Goal: Information Seeking & Learning: Check status

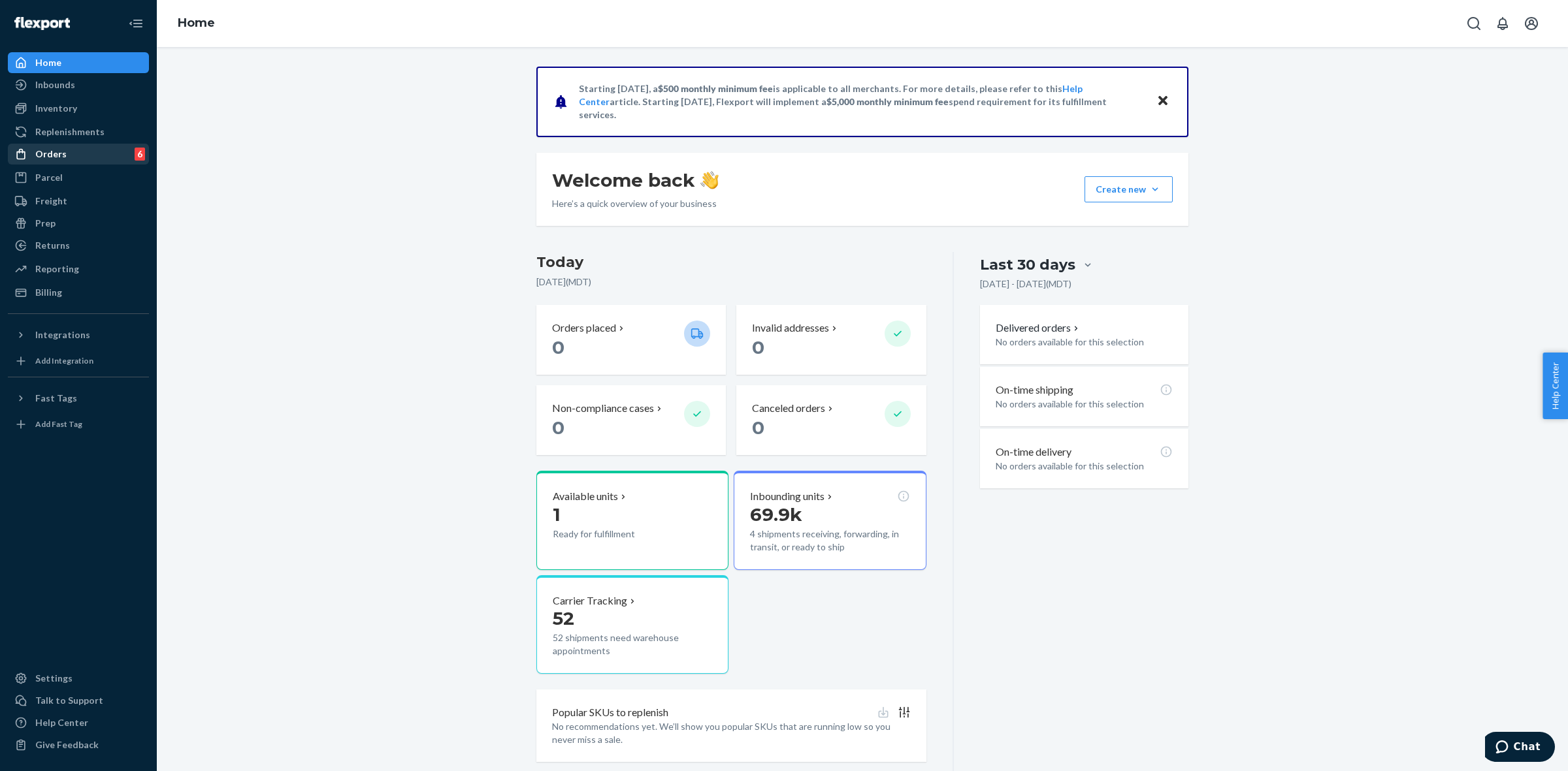
click at [71, 159] on div "Orders 6" at bounding box center [79, 154] width 139 height 18
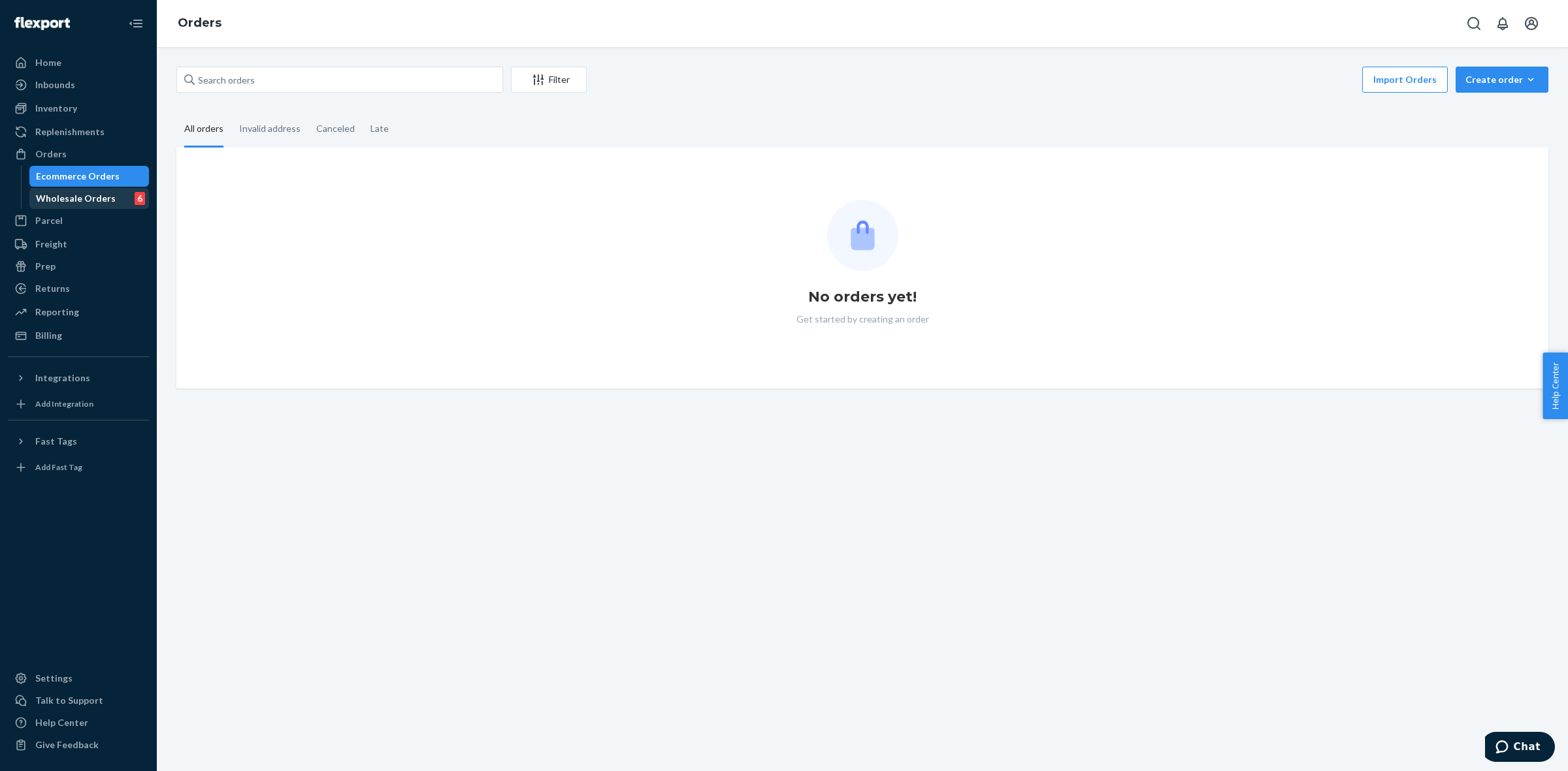
click at [95, 199] on div "Wholesale Orders" at bounding box center [76, 198] width 79 height 13
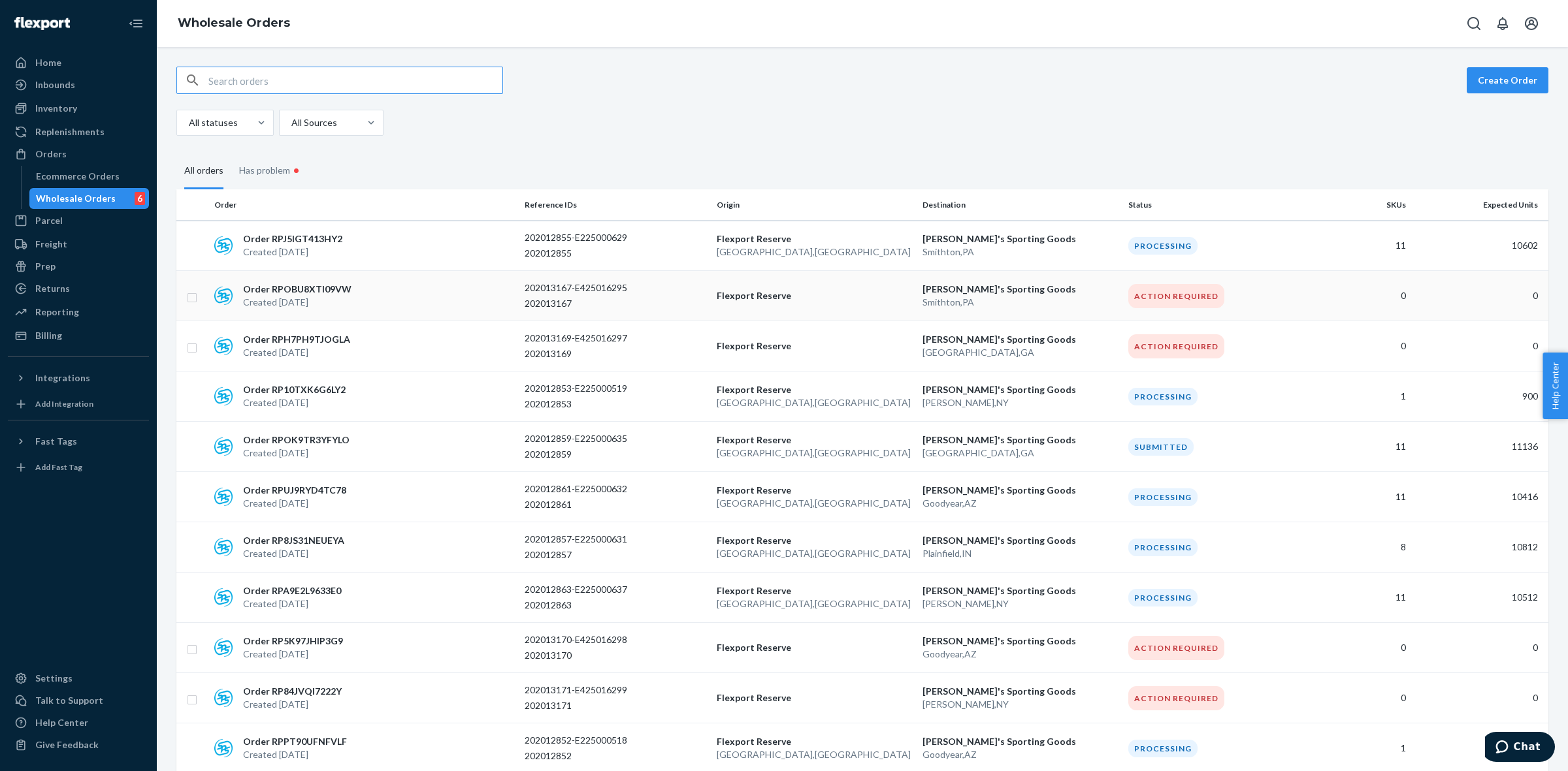
click at [520, 301] on td "202013167-E425016295 202013167" at bounding box center [615, 296] width 192 height 50
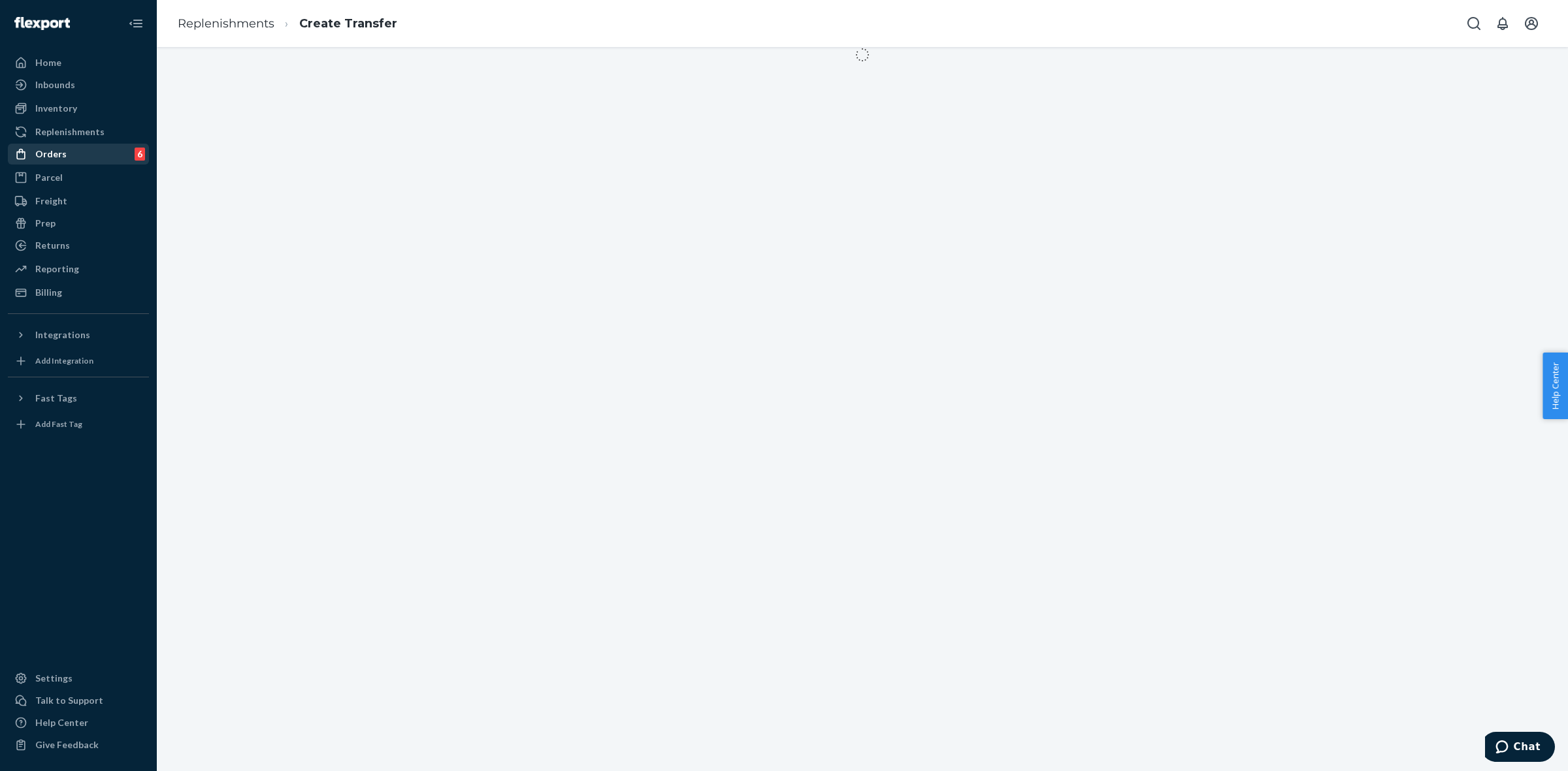
click at [71, 159] on div "Orders 6" at bounding box center [79, 154] width 139 height 18
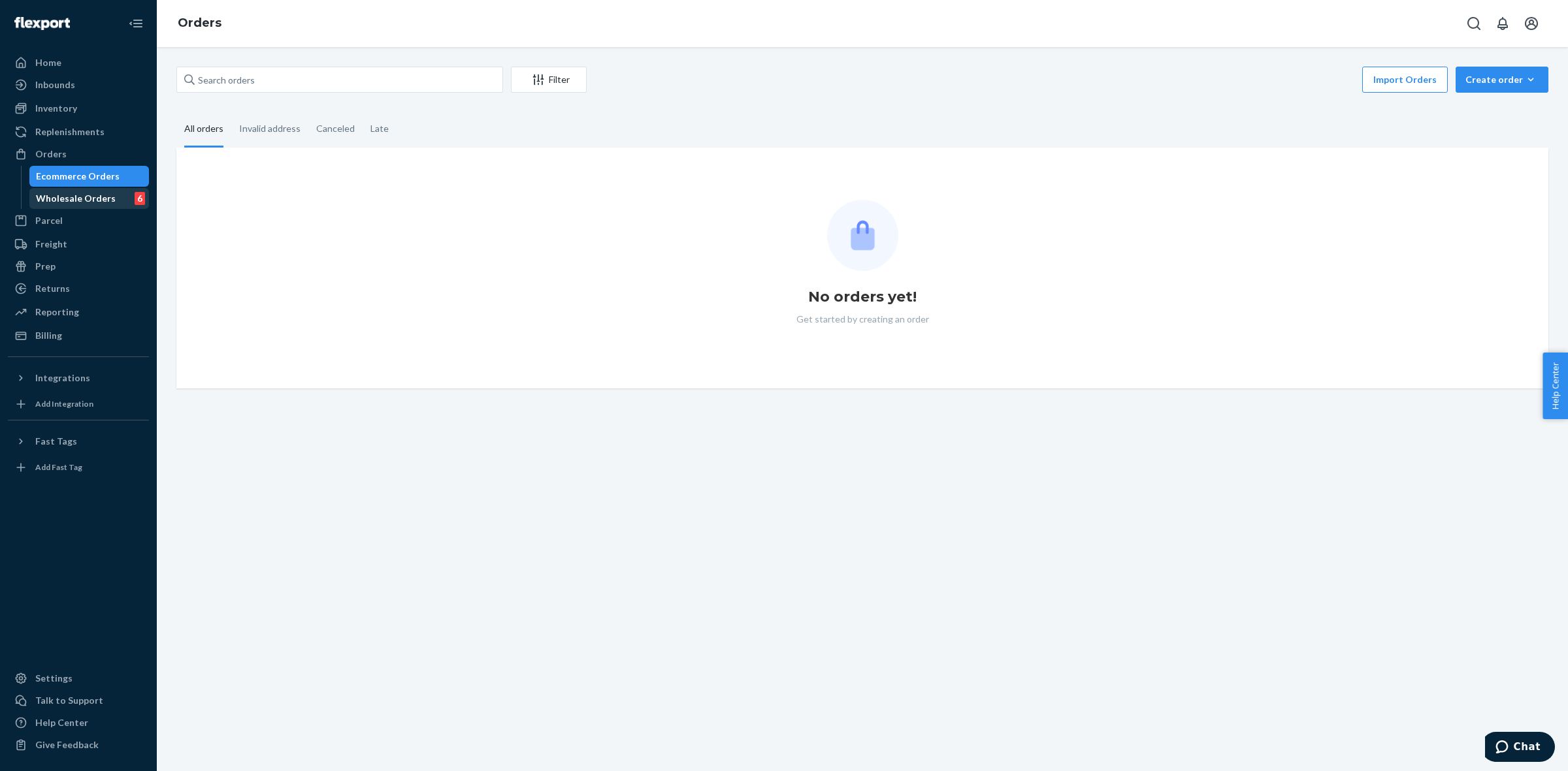
click at [71, 189] on div "Wholesale Orders 6" at bounding box center [89, 199] width 118 height 18
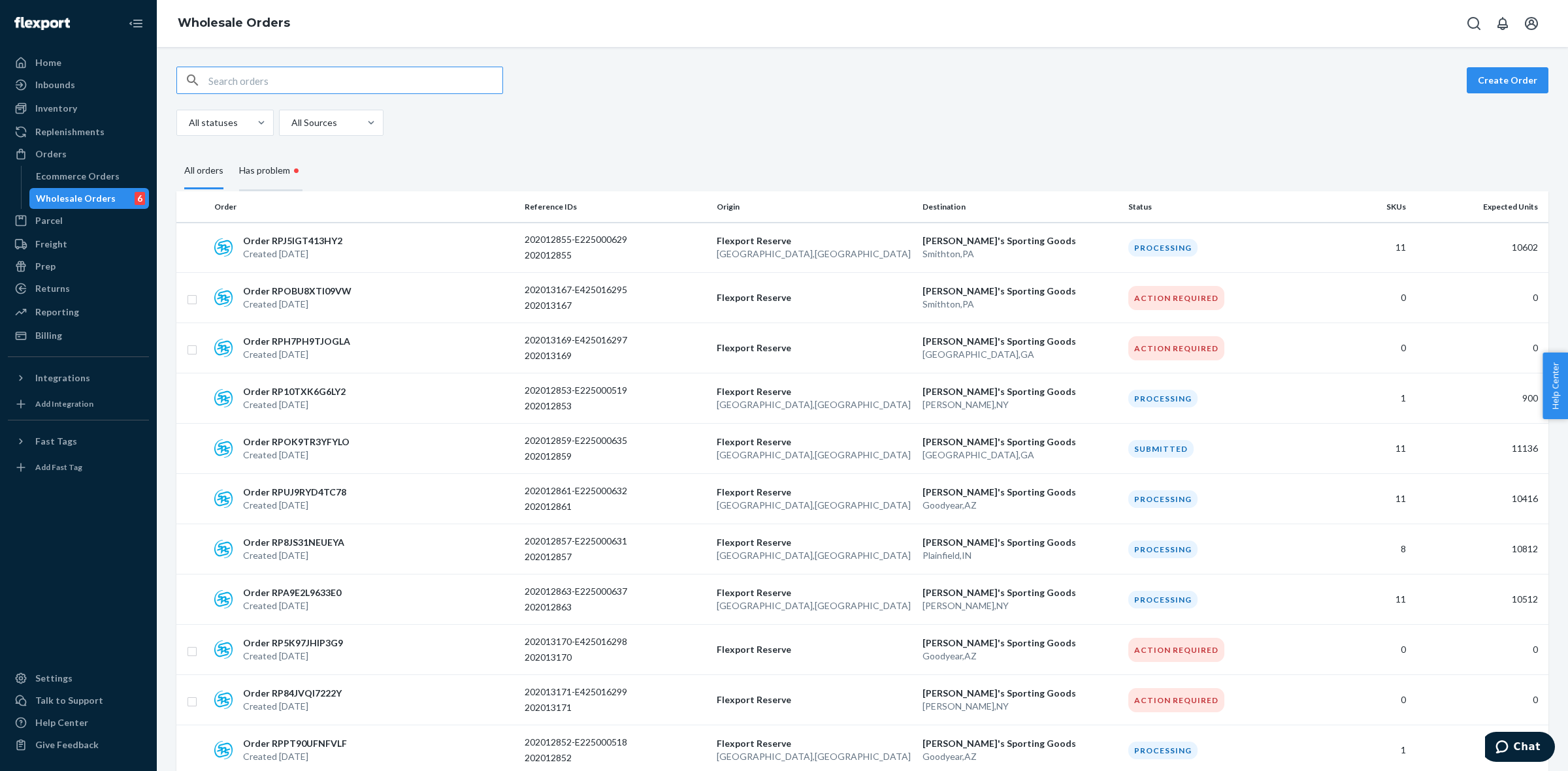
click at [287, 169] on div "Has problem •" at bounding box center [270, 172] width 63 height 40
click at [231, 152] on input "Has problem •" at bounding box center [231, 152] width 0 height 0
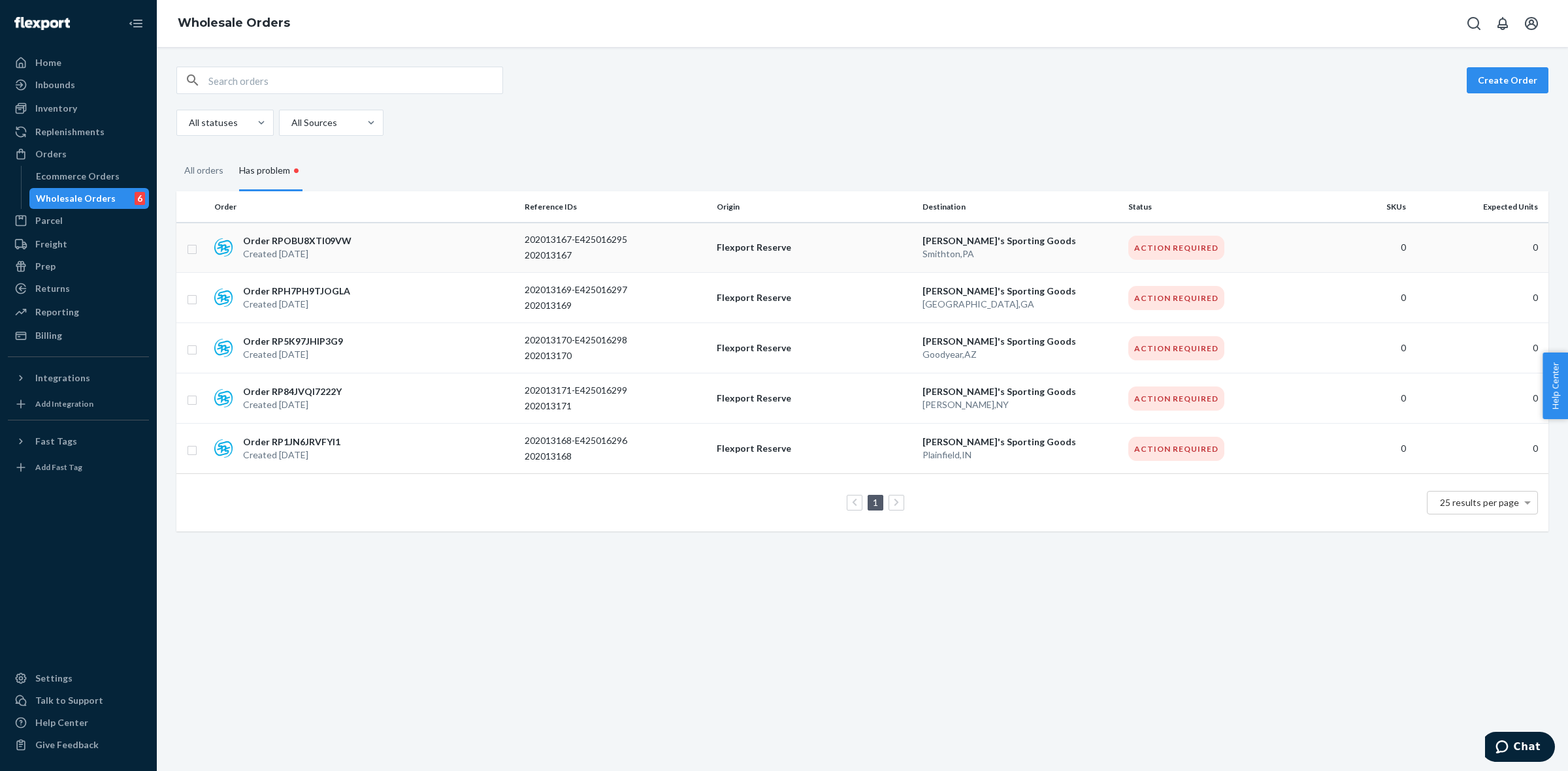
click at [384, 246] on div "Order RPOBU8XTI09VW Created [DATE]" at bounding box center [364, 247] width 311 height 26
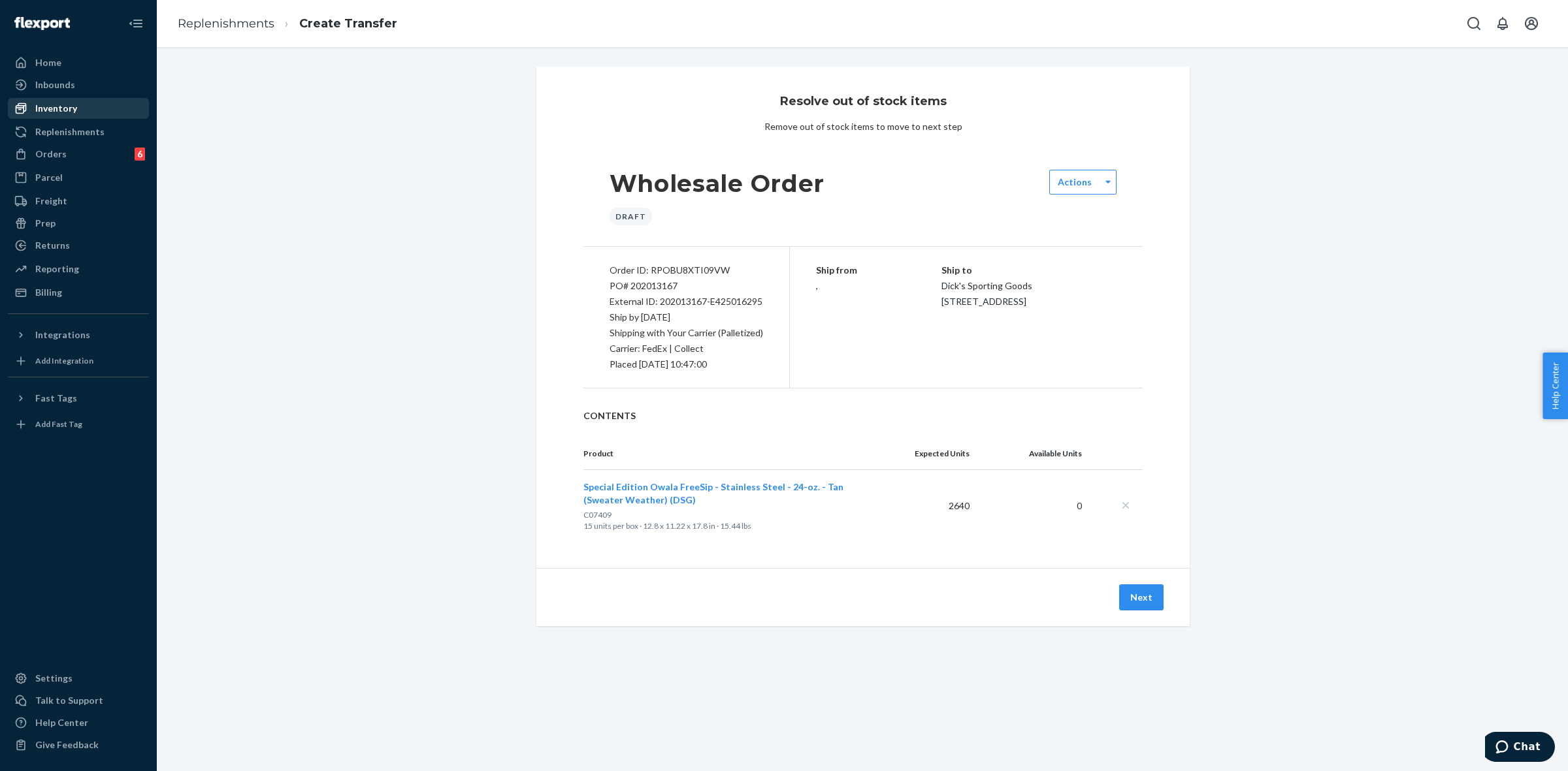
click at [86, 98] on link "Inventory" at bounding box center [78, 108] width 141 height 21
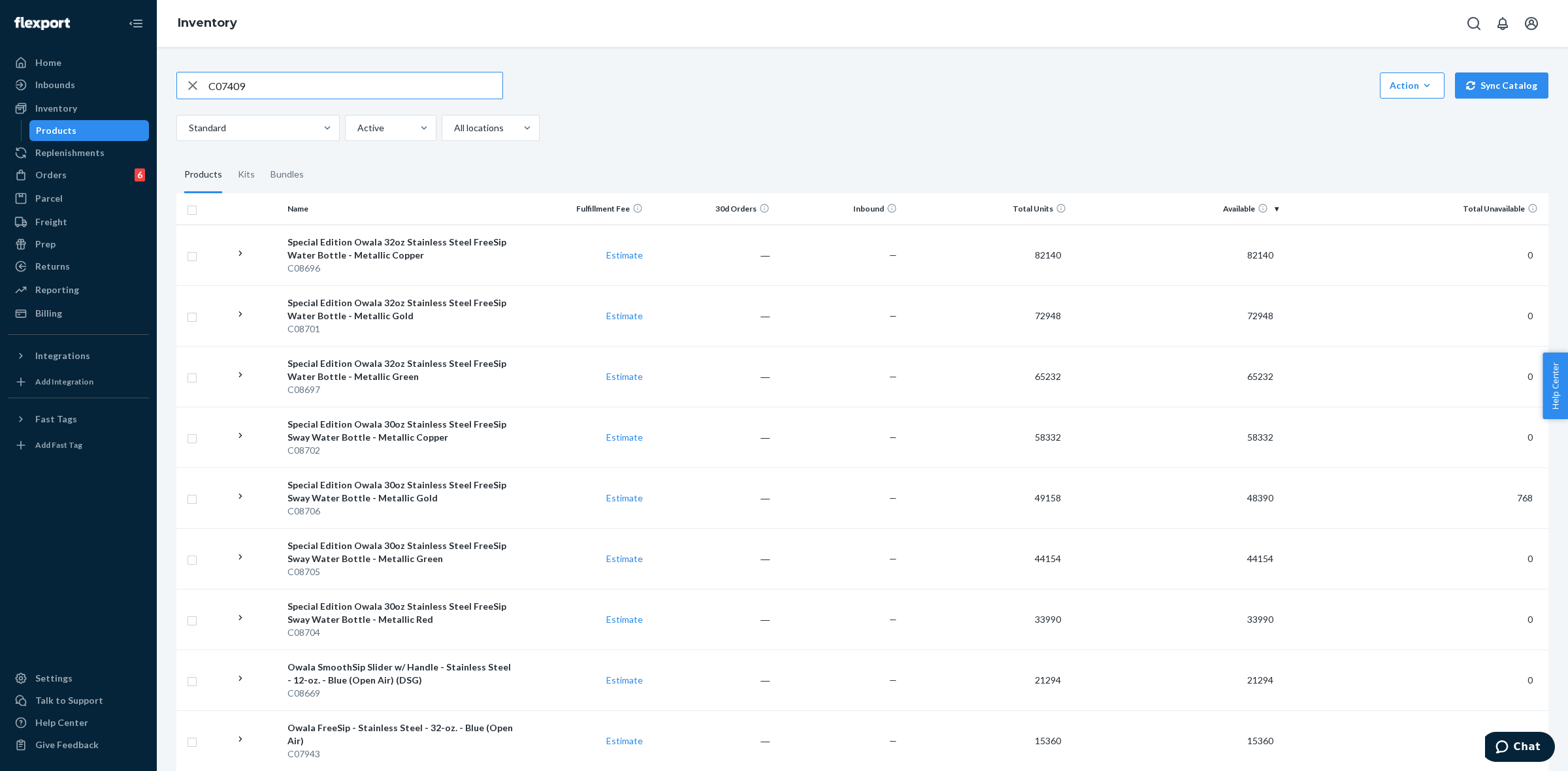
type input "C07409"
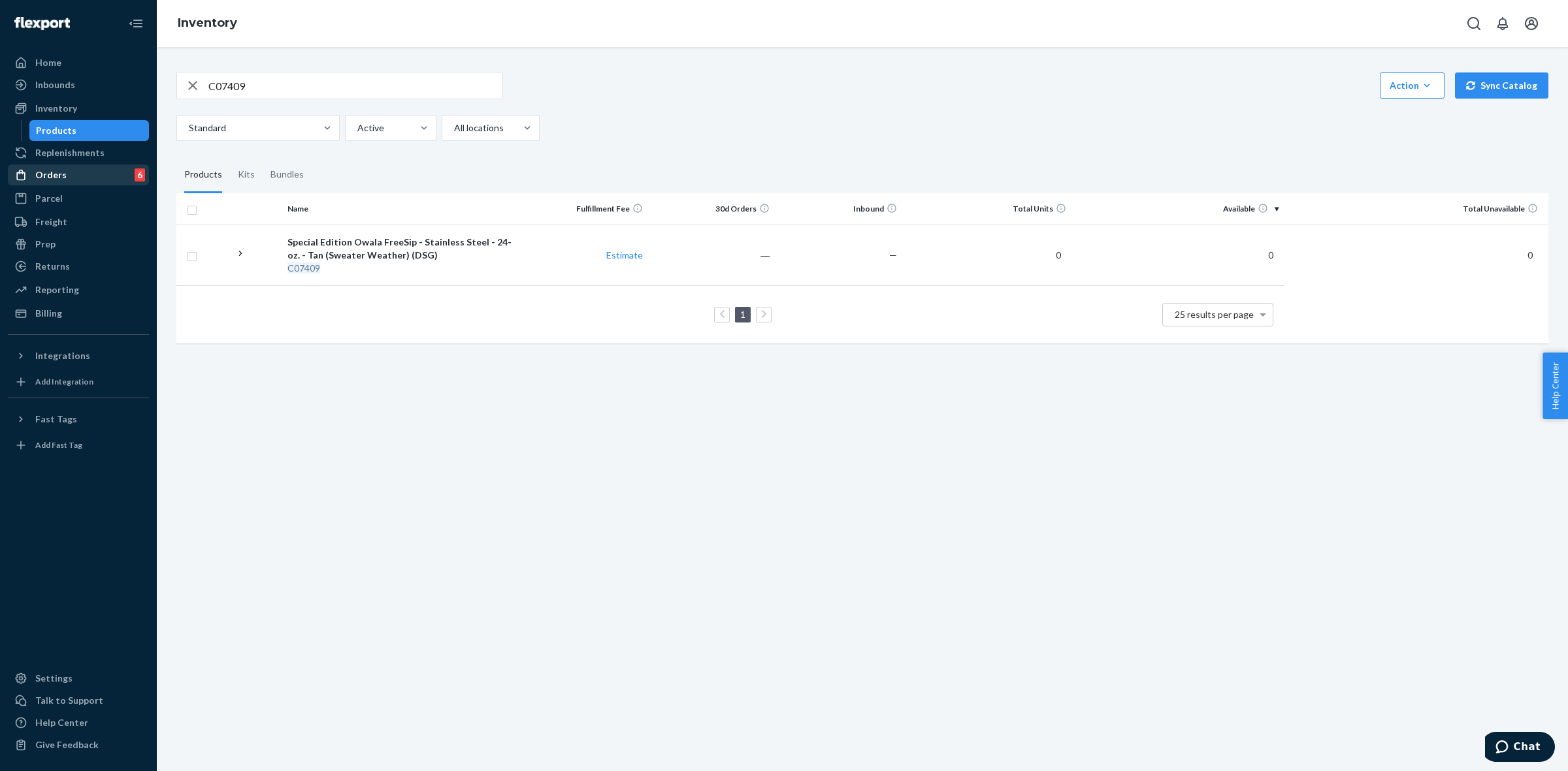
click at [135, 177] on div "6" at bounding box center [140, 175] width 11 height 13
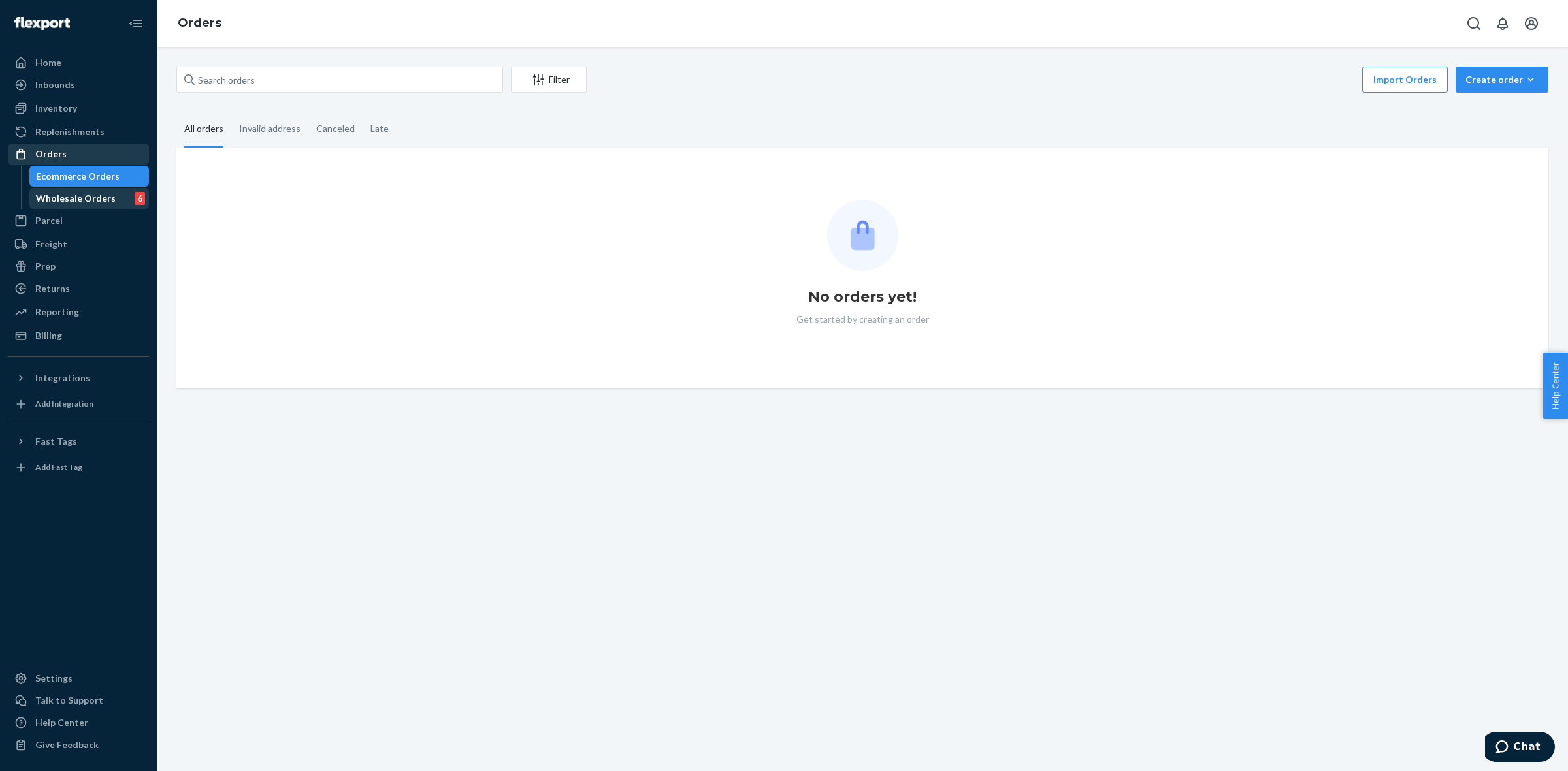
click at [134, 204] on div "Wholesale Orders 6" at bounding box center [89, 199] width 118 height 18
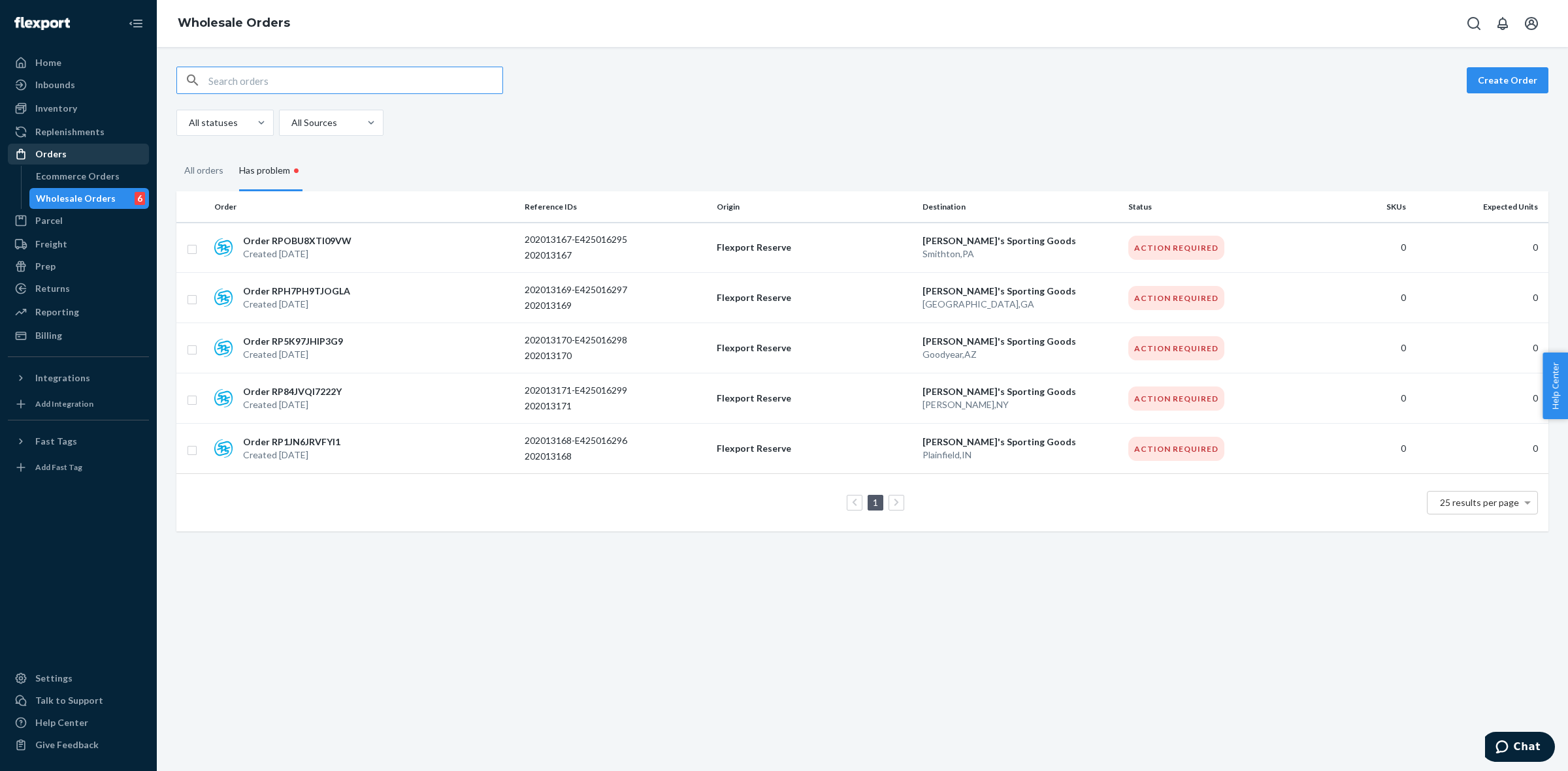
click at [274, 178] on div "Has problem •" at bounding box center [270, 172] width 63 height 40
click at [231, 152] on input "Has problem •" at bounding box center [231, 152] width 0 height 0
click at [380, 245] on div "Order RPOBU8XTI09VW Created [DATE]" at bounding box center [364, 247] width 311 height 26
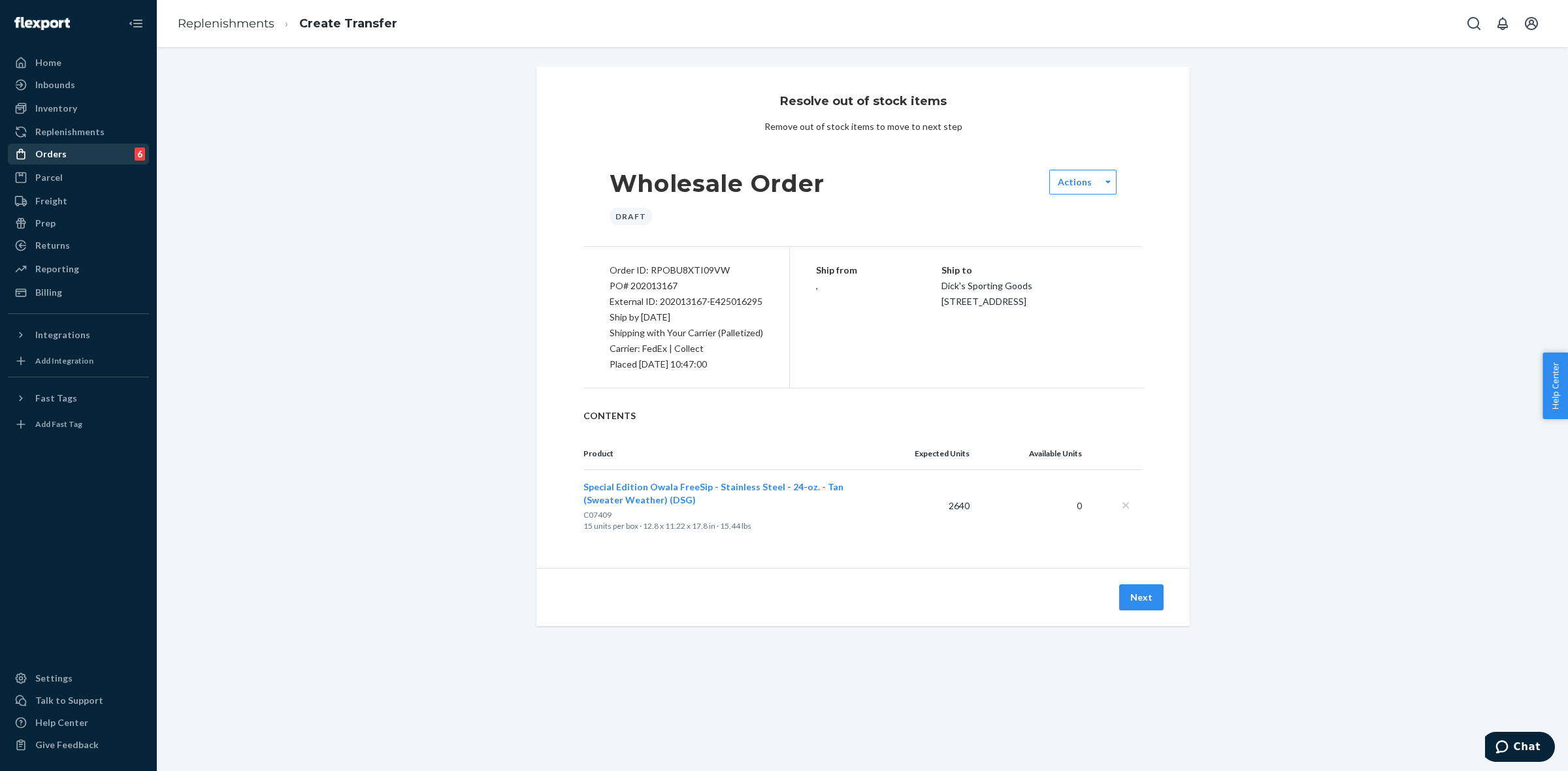
click at [111, 155] on div "Orders 6" at bounding box center [79, 154] width 139 height 18
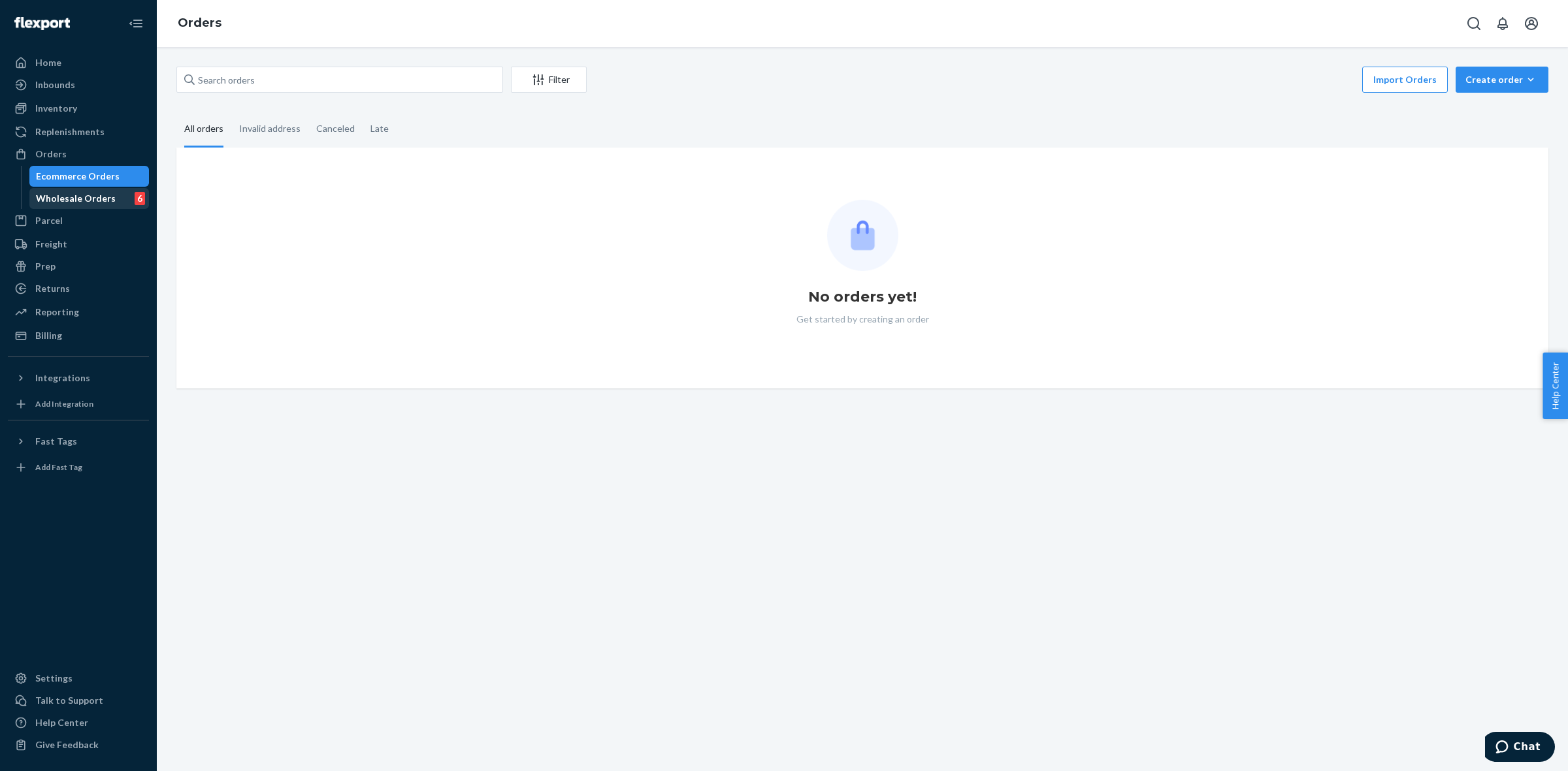
click at [85, 193] on div "Wholesale Orders" at bounding box center [76, 198] width 79 height 13
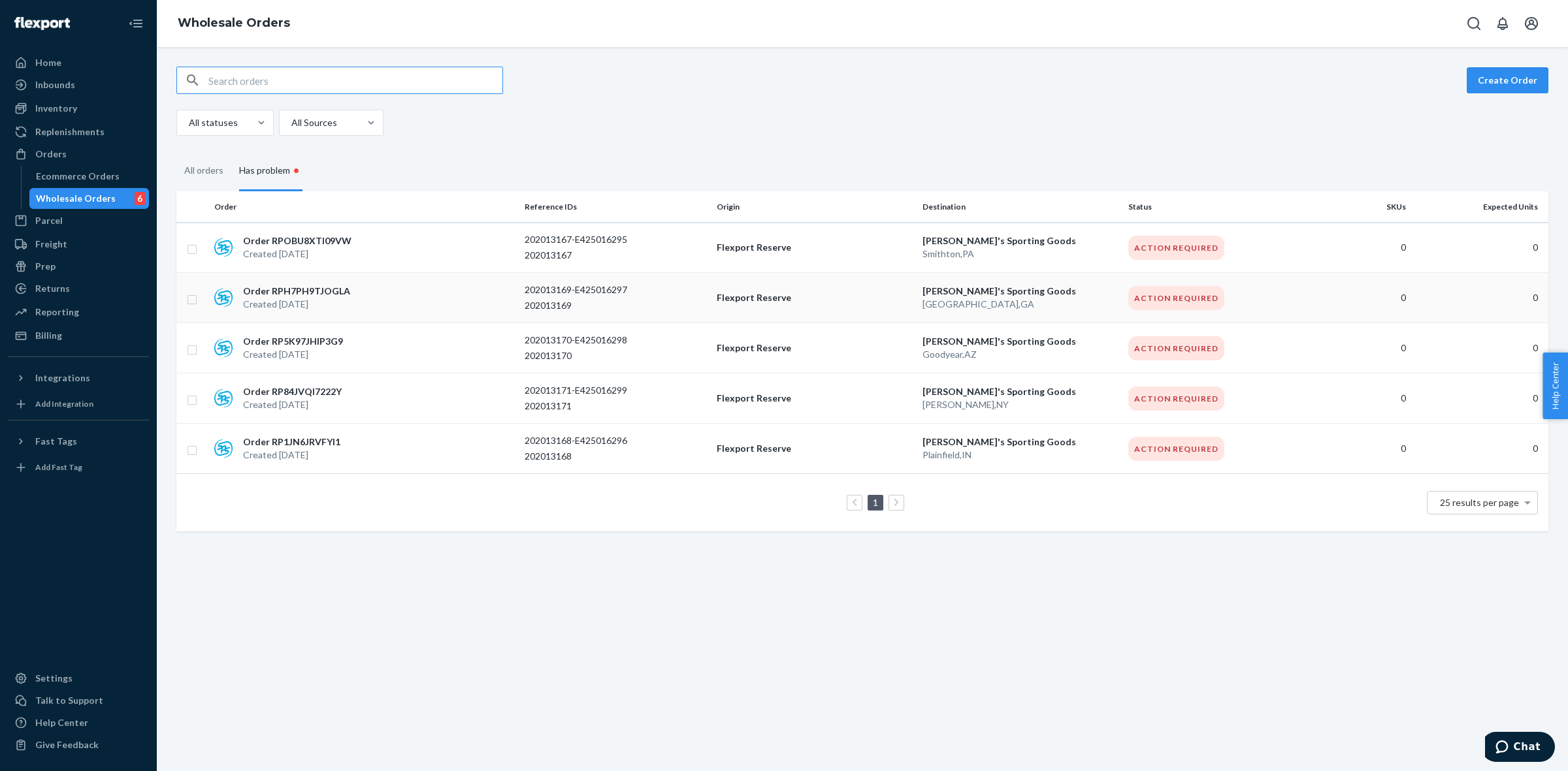
click at [350, 299] on div "Order RPH7PH9TJOGLA Created [DATE]" at bounding box center [364, 298] width 311 height 26
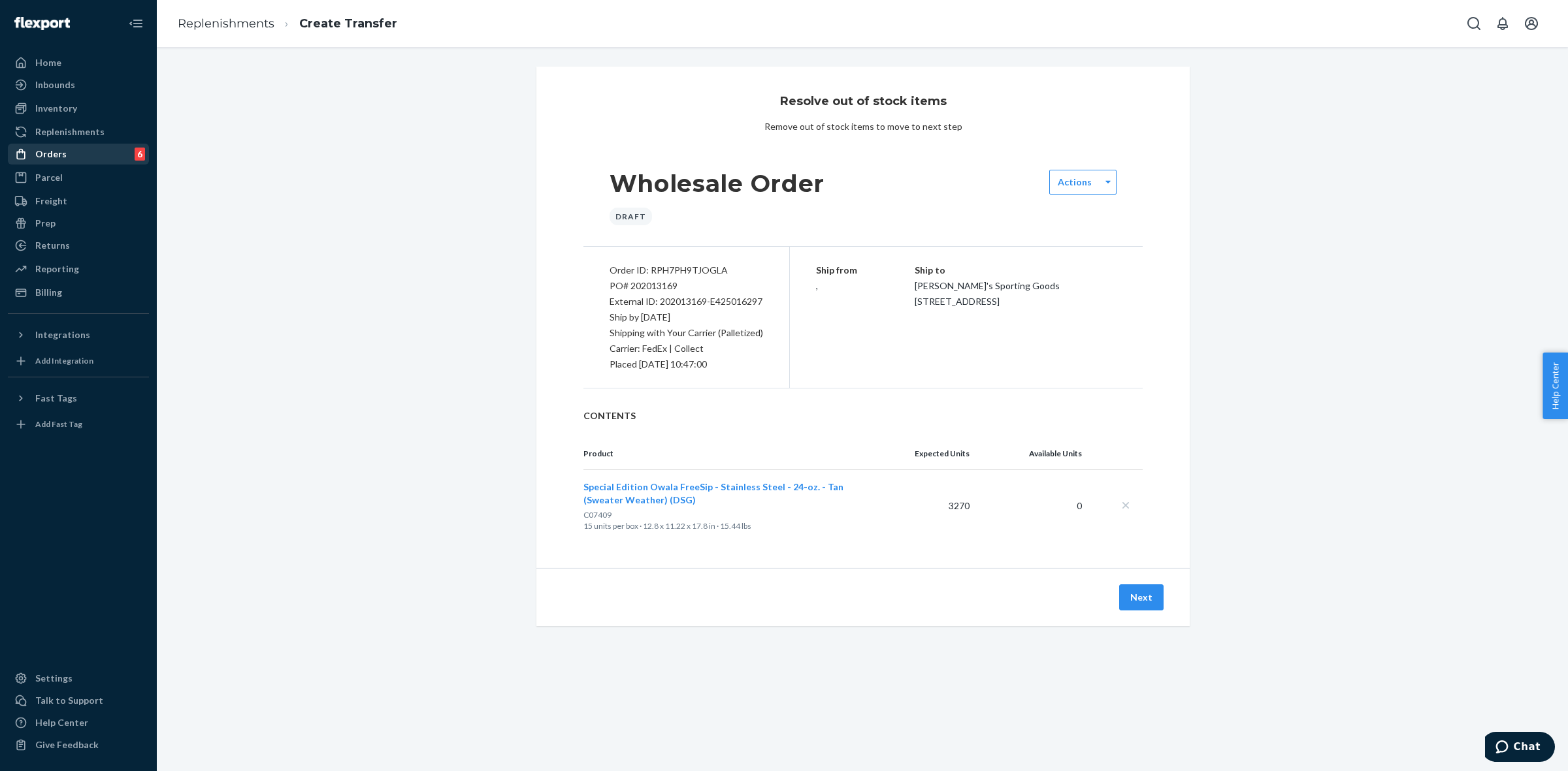
click at [92, 154] on div "Orders 6" at bounding box center [79, 154] width 139 height 18
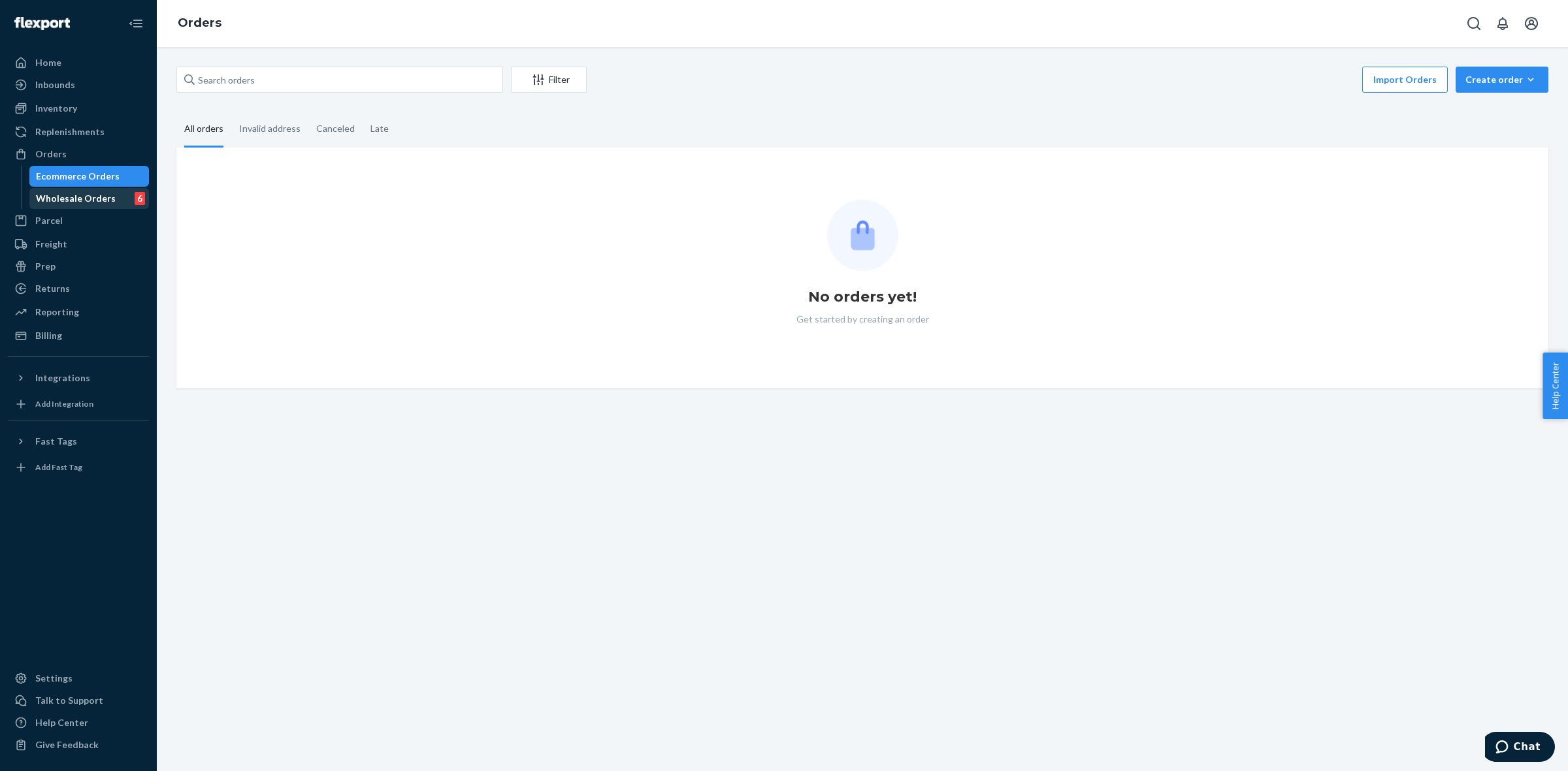
click at [106, 204] on div "Wholesale Orders" at bounding box center [76, 198] width 79 height 13
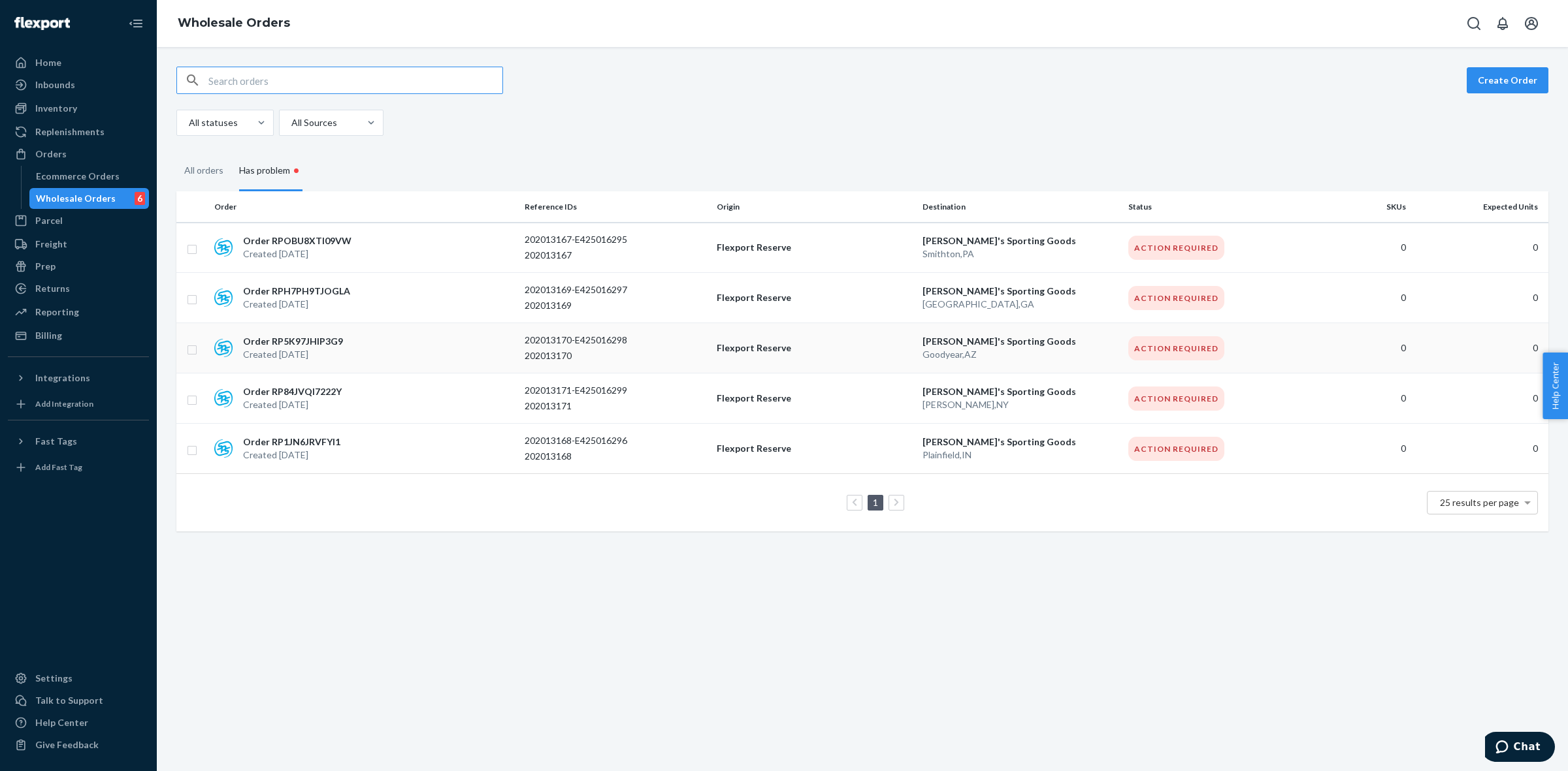
click at [331, 338] on p "Order RP5K97JHIP3G9" at bounding box center [293, 341] width 100 height 13
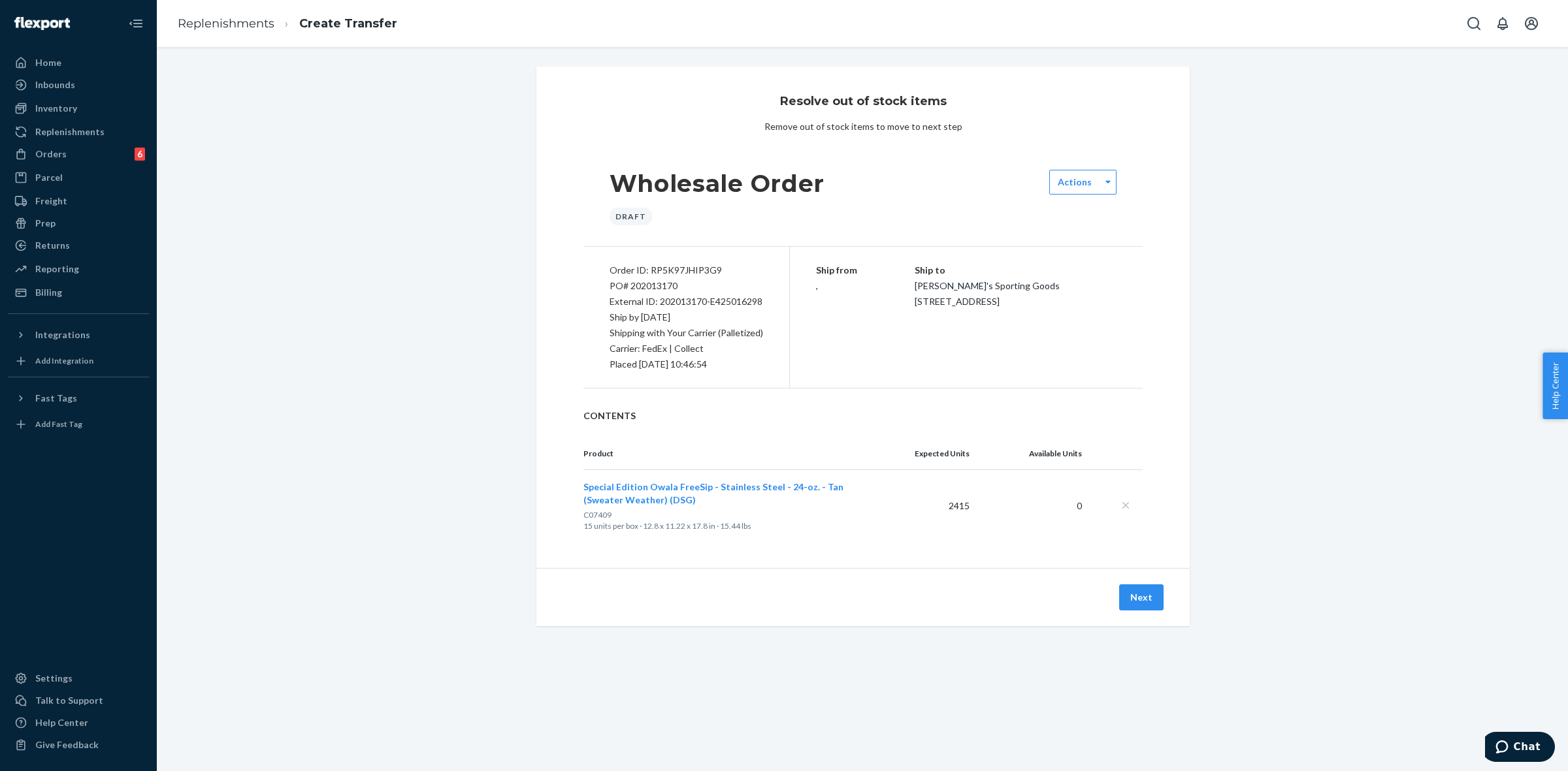
click at [670, 302] on div "External ID: 202013170-E425016298" at bounding box center [686, 302] width 153 height 15
copy div "202013170"
click at [106, 150] on div "Orders 6" at bounding box center [79, 154] width 139 height 18
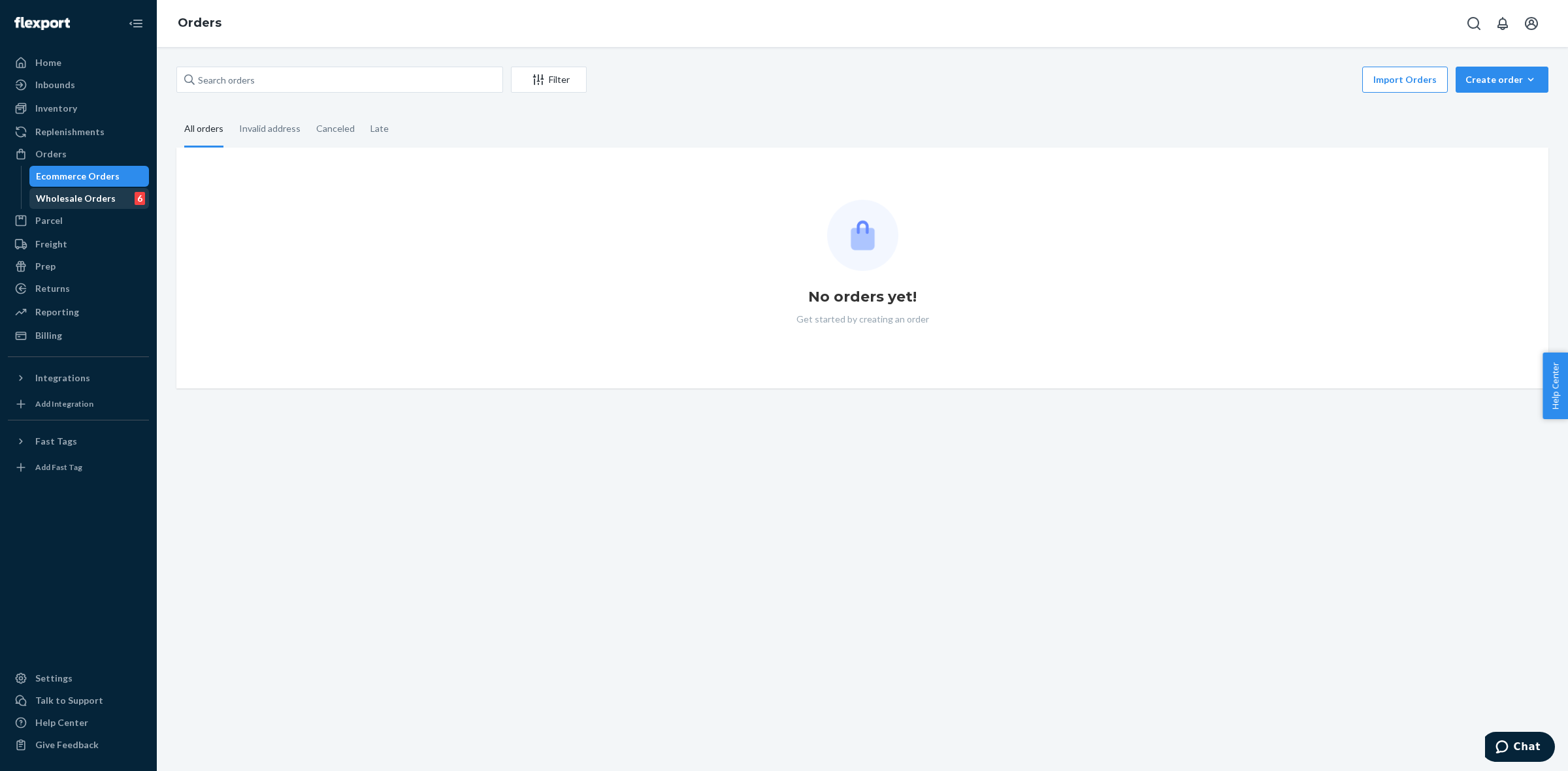
click at [95, 207] on div "Wholesale Orders 6" at bounding box center [89, 199] width 118 height 18
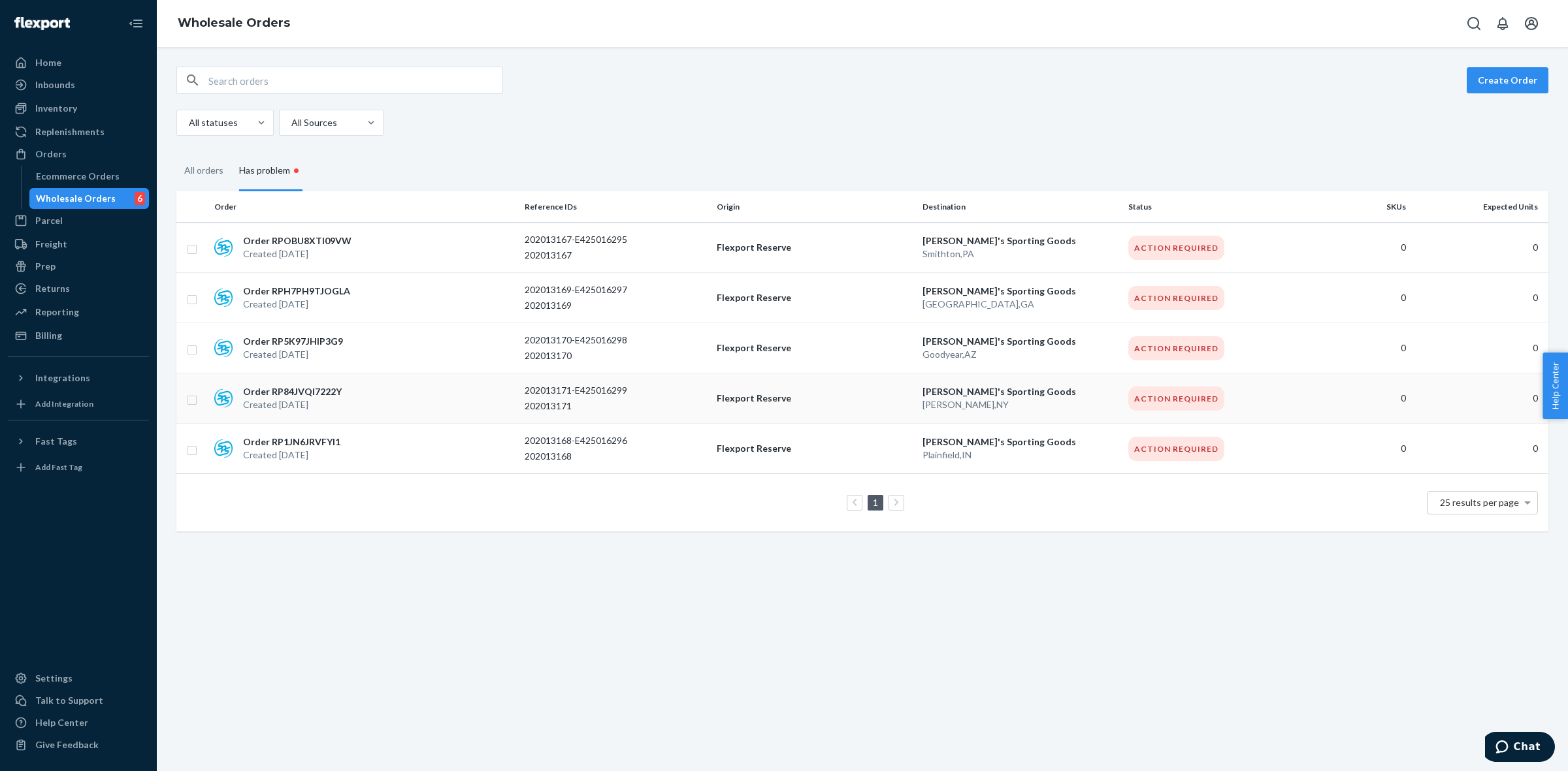
click at [407, 401] on div "Order RP84JVQI7222Y Created [DATE]" at bounding box center [364, 398] width 311 height 26
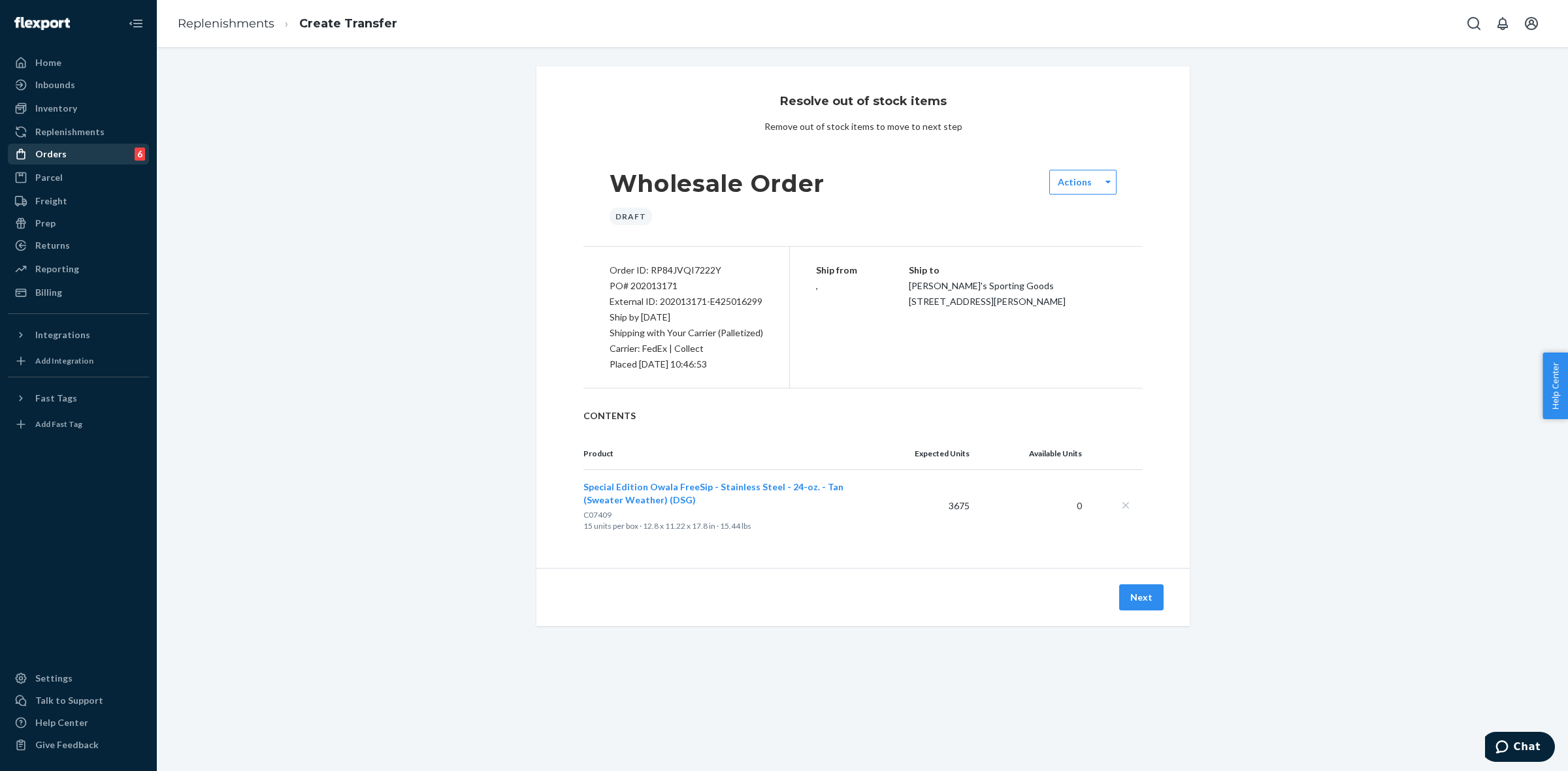
click at [71, 148] on div "Orders 6" at bounding box center [79, 154] width 139 height 18
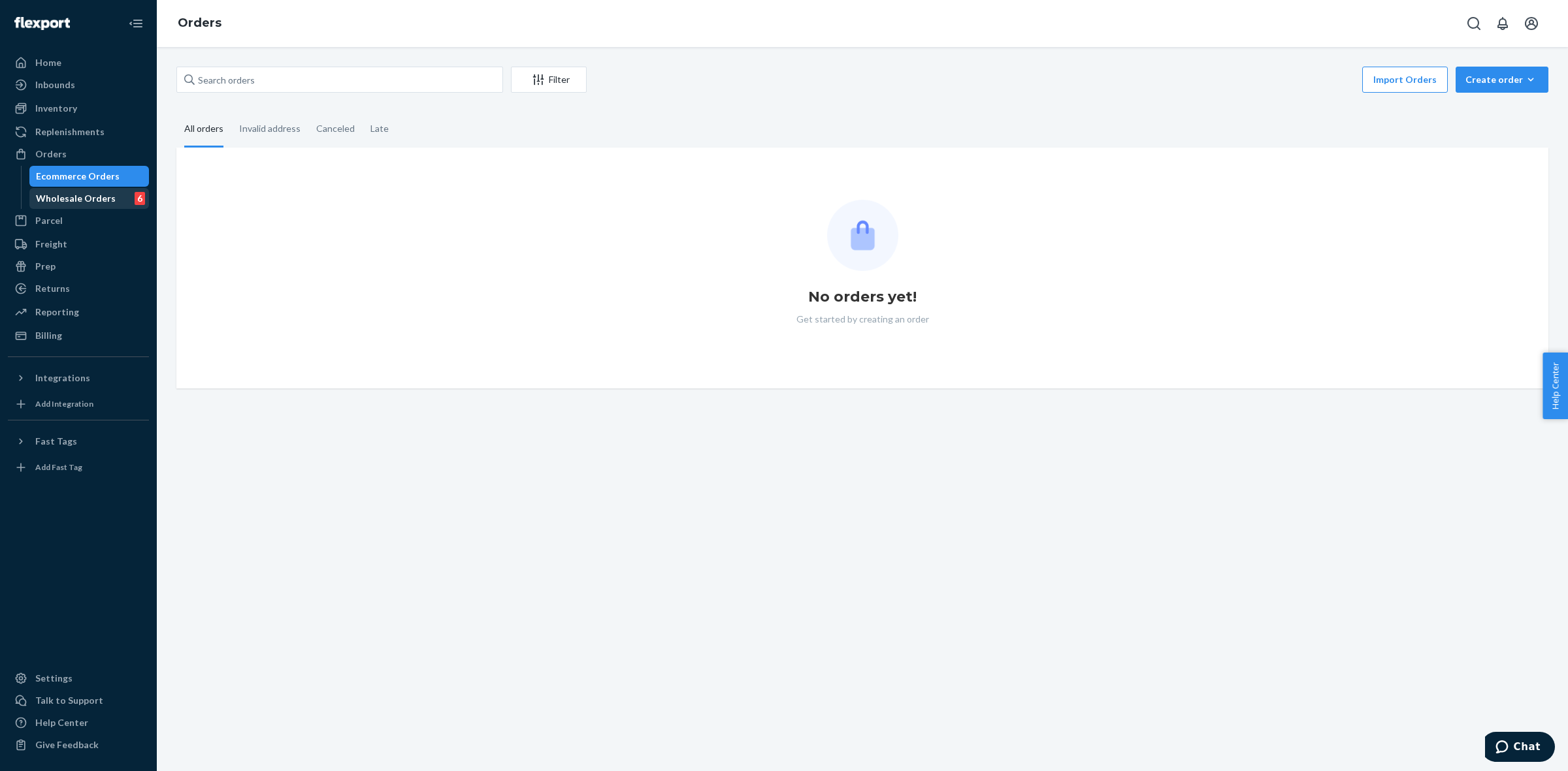
click at [85, 199] on div "Wholesale Orders" at bounding box center [76, 198] width 79 height 13
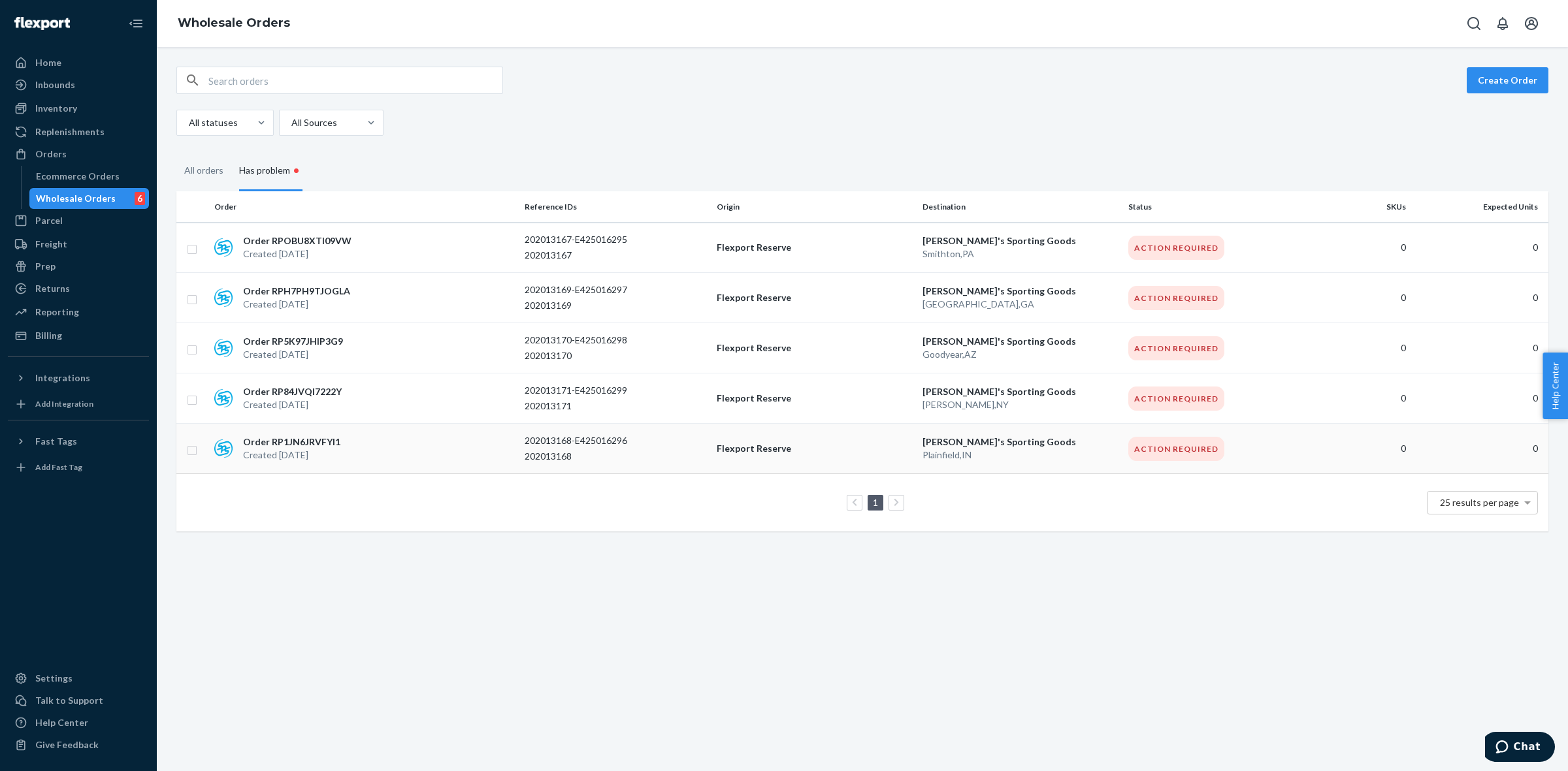
click at [281, 436] on p "Order RP1JN6JRVFYI1" at bounding box center [291, 441] width 97 height 13
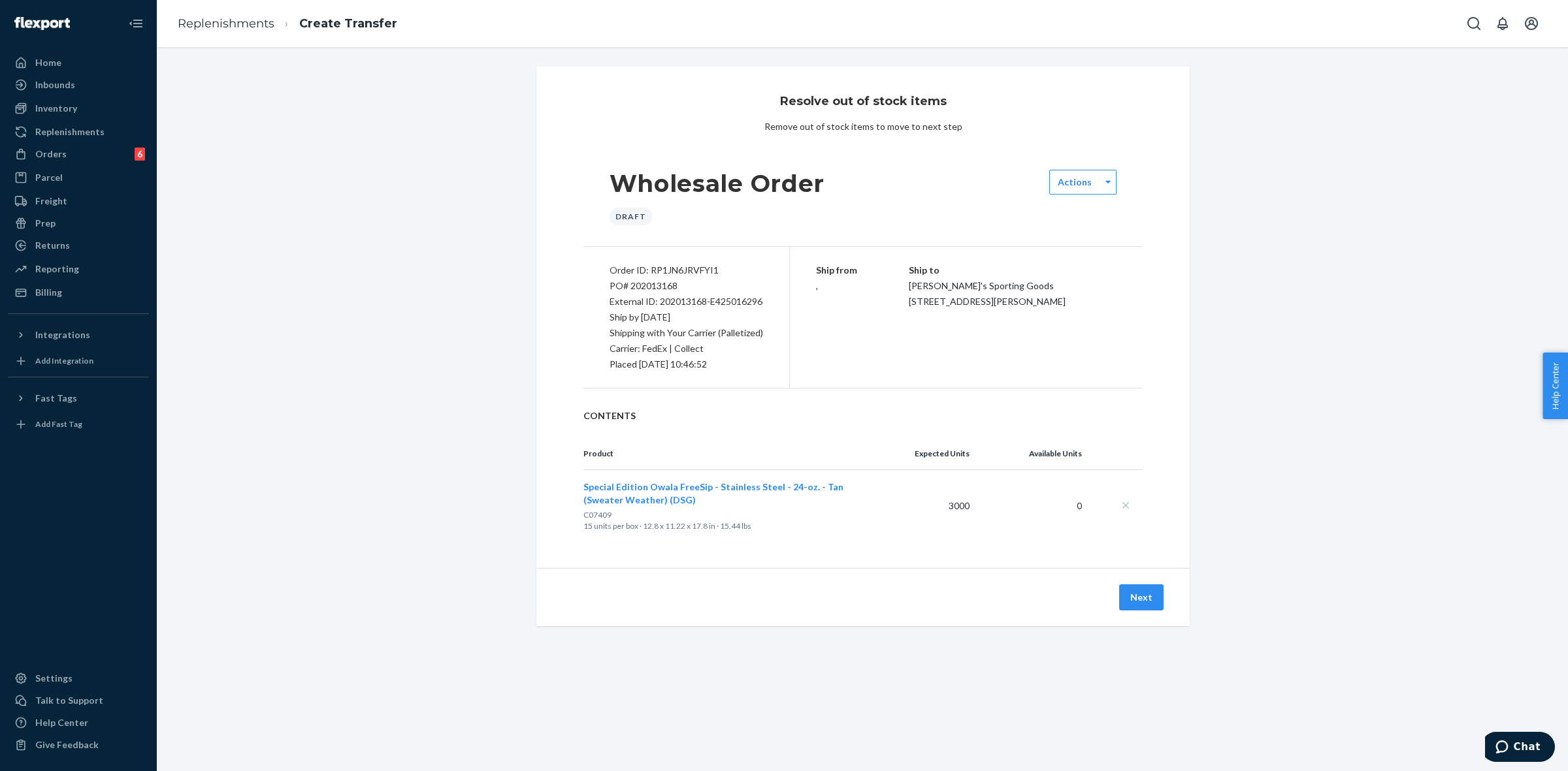
click at [73, 96] on div "Inbounds Shipping Plans Problems" at bounding box center [78, 85] width 141 height 22
click at [79, 86] on div "Inbounds" at bounding box center [79, 85] width 139 height 18
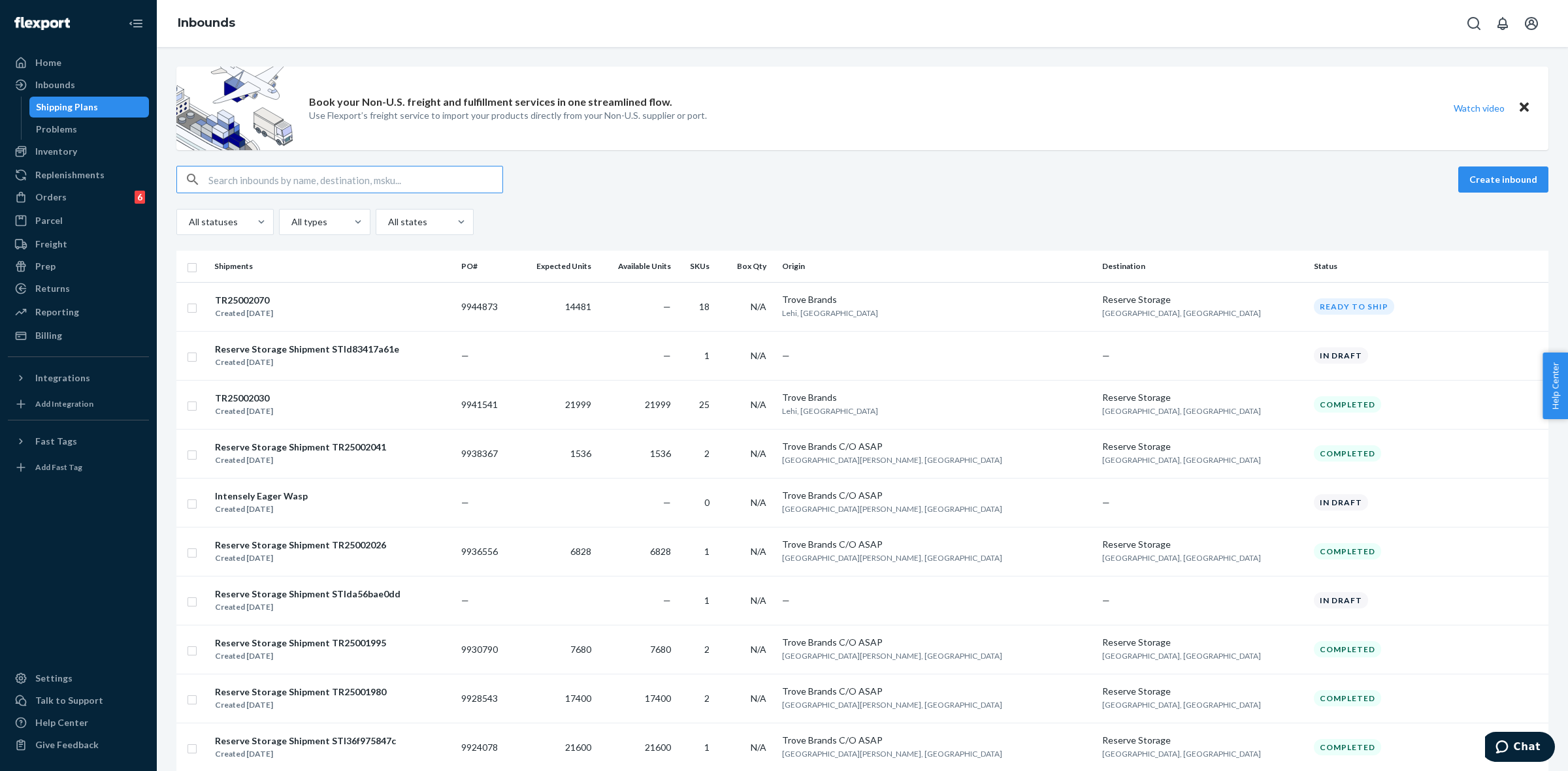
click at [262, 177] on input "text" at bounding box center [355, 179] width 294 height 26
type input "CNT004609"
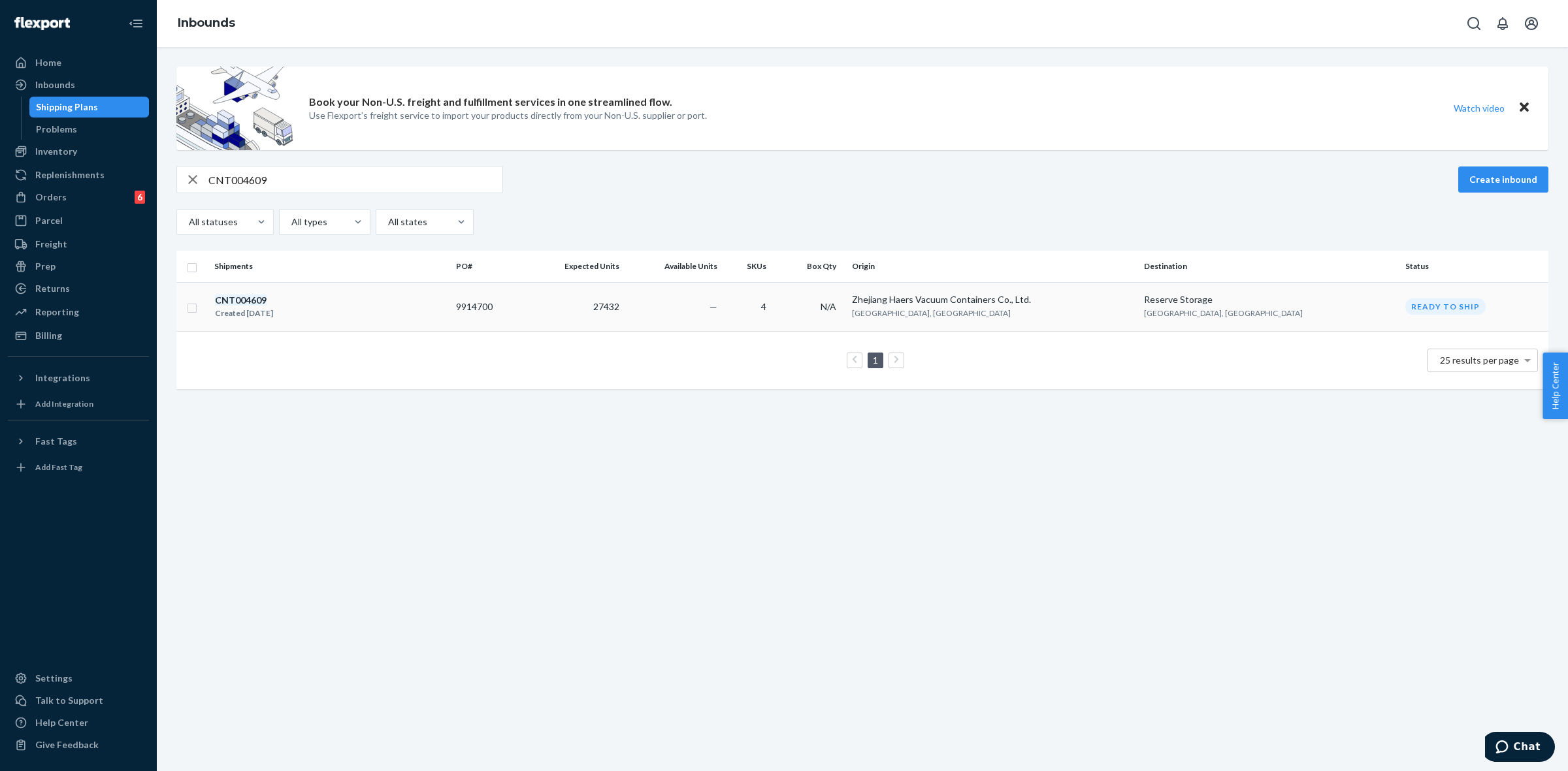
click at [619, 314] on td "27432" at bounding box center [574, 307] width 101 height 49
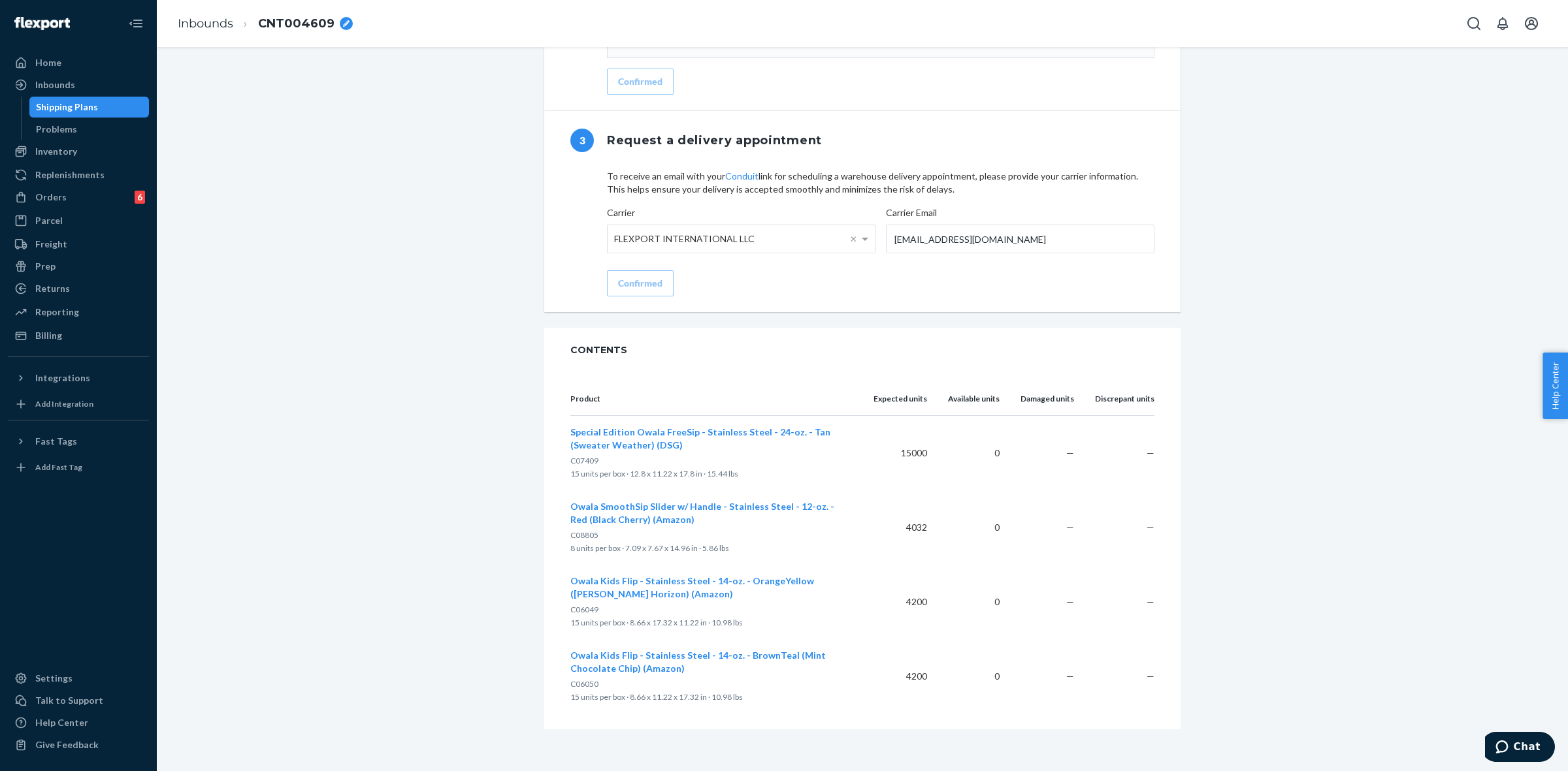
scroll to position [1147, 0]
click at [71, 106] on div "Shipping Plans" at bounding box center [67, 107] width 62 height 13
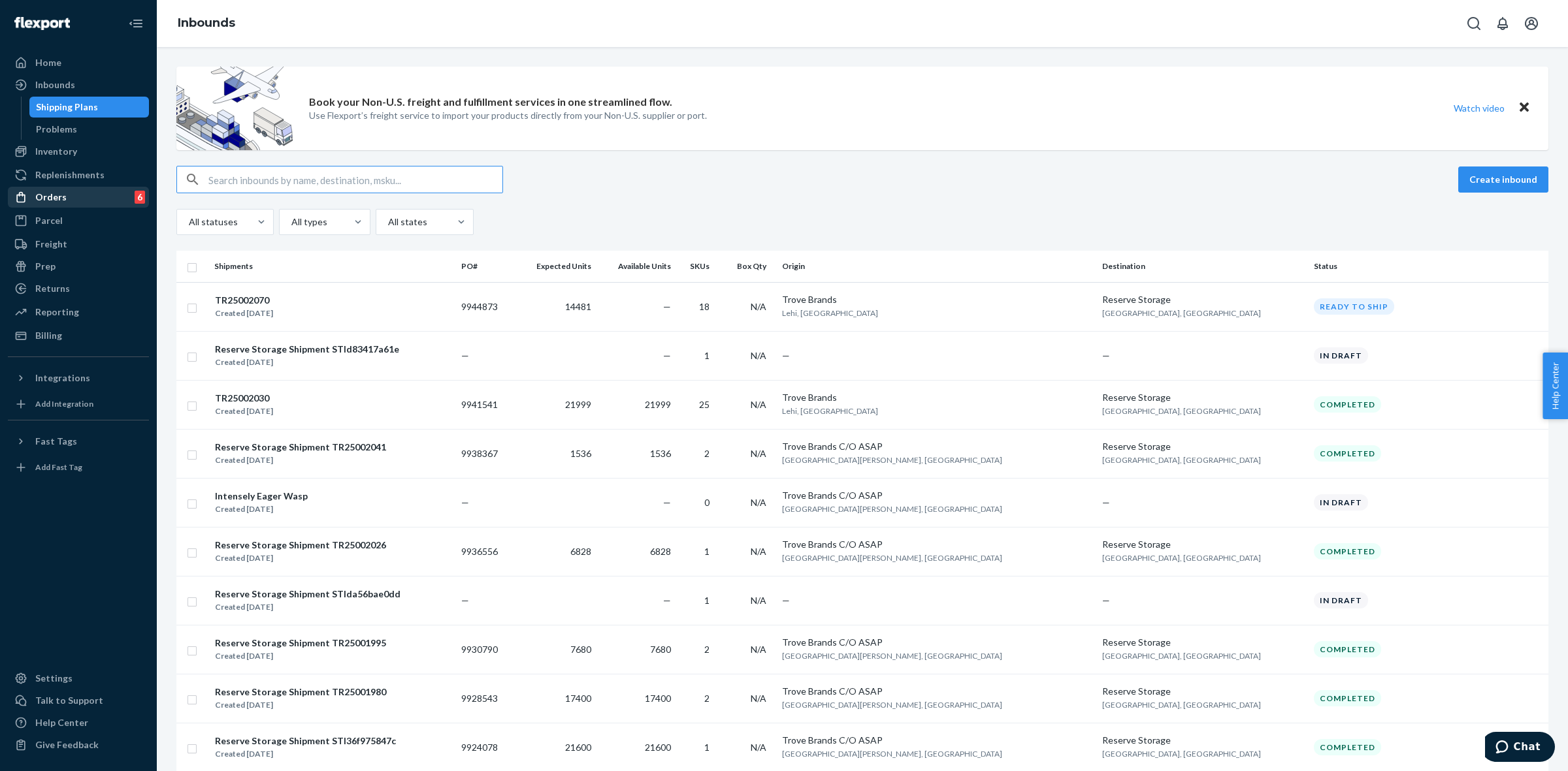
click at [96, 196] on div "Orders 6" at bounding box center [79, 197] width 139 height 18
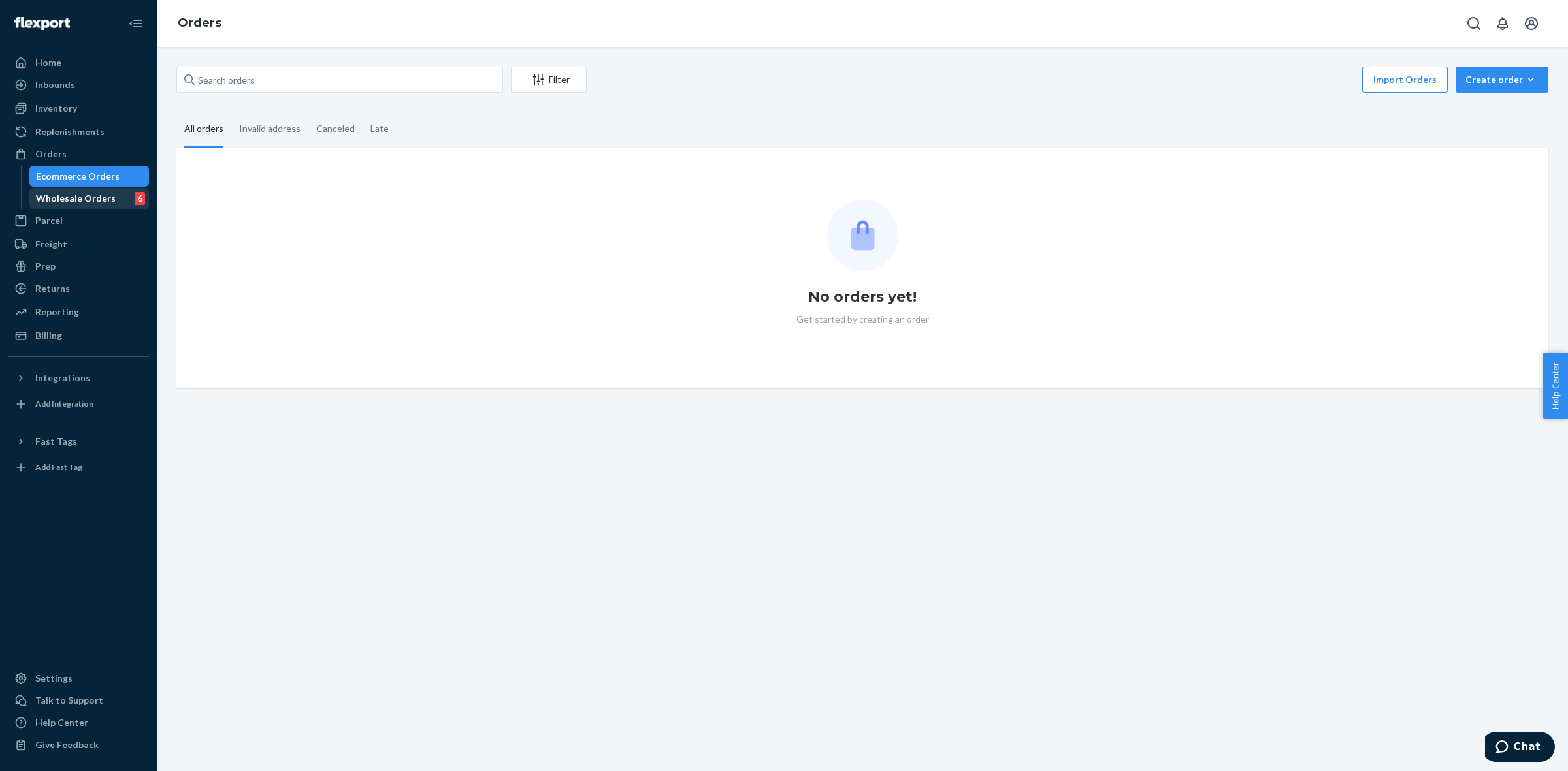
click at [87, 193] on div "Wholesale Orders" at bounding box center [76, 198] width 79 height 13
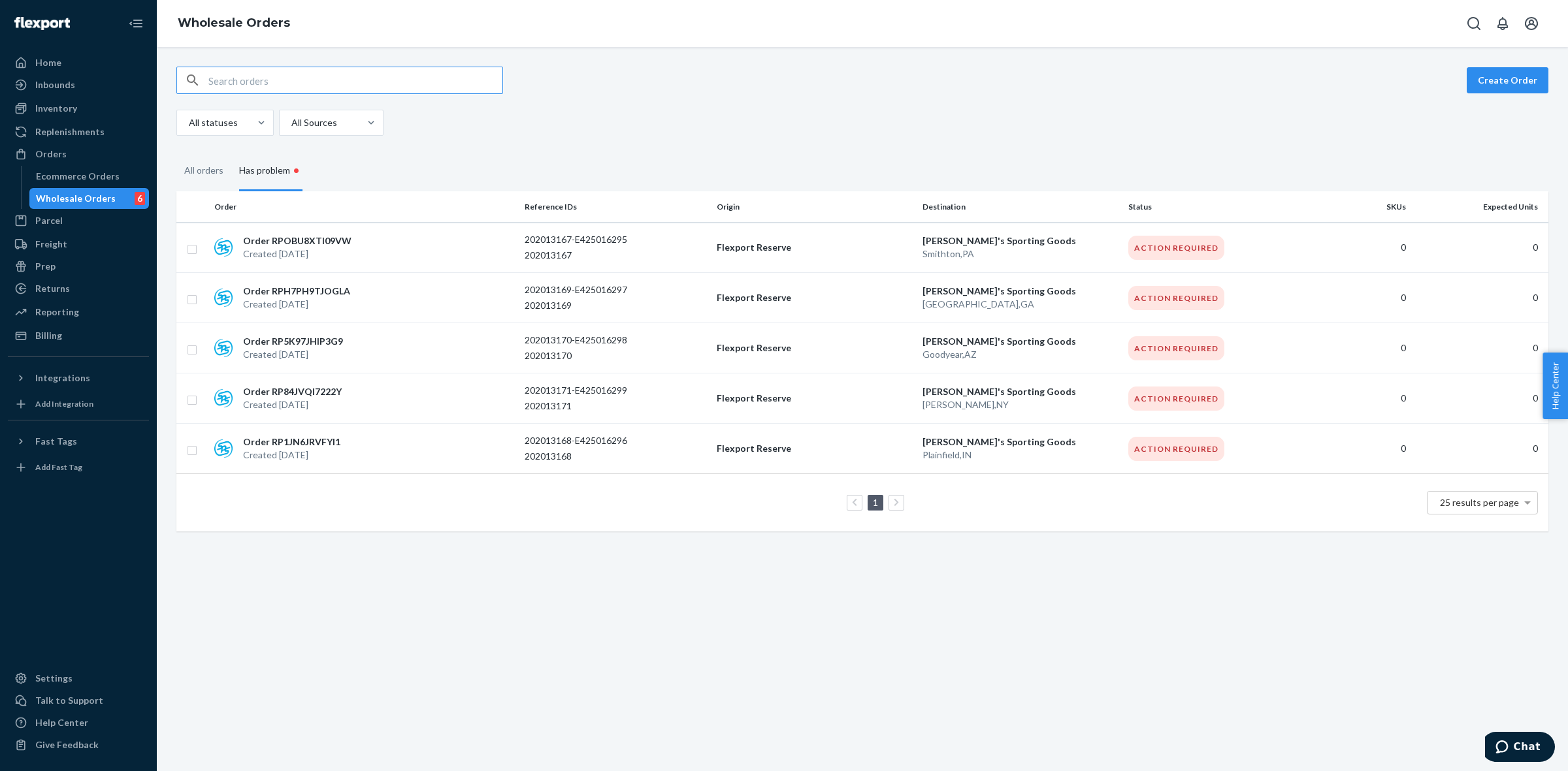
click at [262, 165] on div "Has problem •" at bounding box center [270, 172] width 63 height 40
click at [231, 152] on input "Has problem •" at bounding box center [231, 152] width 0 height 0
click at [297, 444] on p "Order RP1JN6JRVFYI1" at bounding box center [291, 441] width 97 height 13
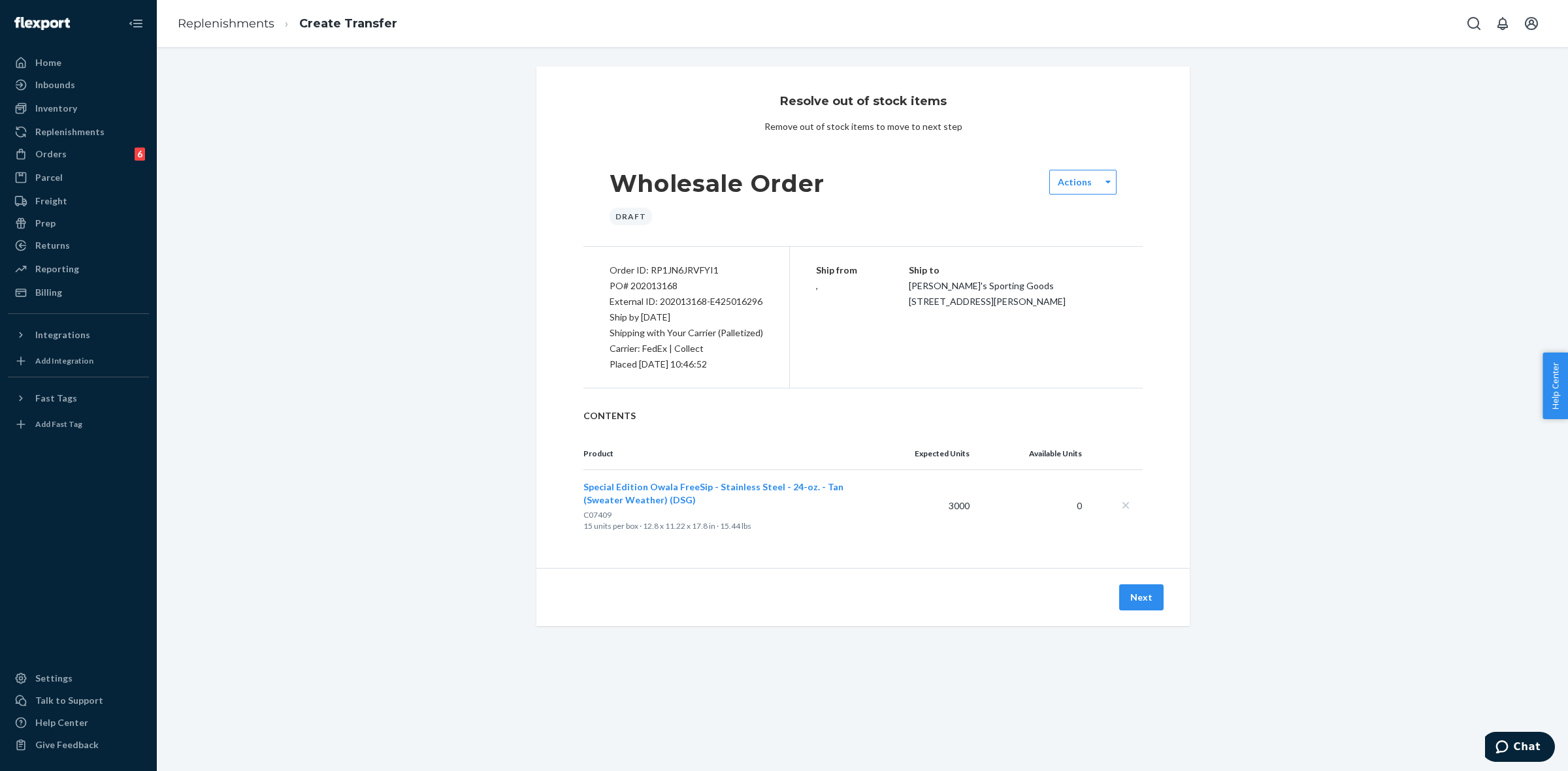
click at [687, 306] on div "External ID: 202013168-E425016296" at bounding box center [686, 302] width 153 height 15
copy div "202013168"
click at [36, 145] on div "Orders 6" at bounding box center [79, 154] width 139 height 18
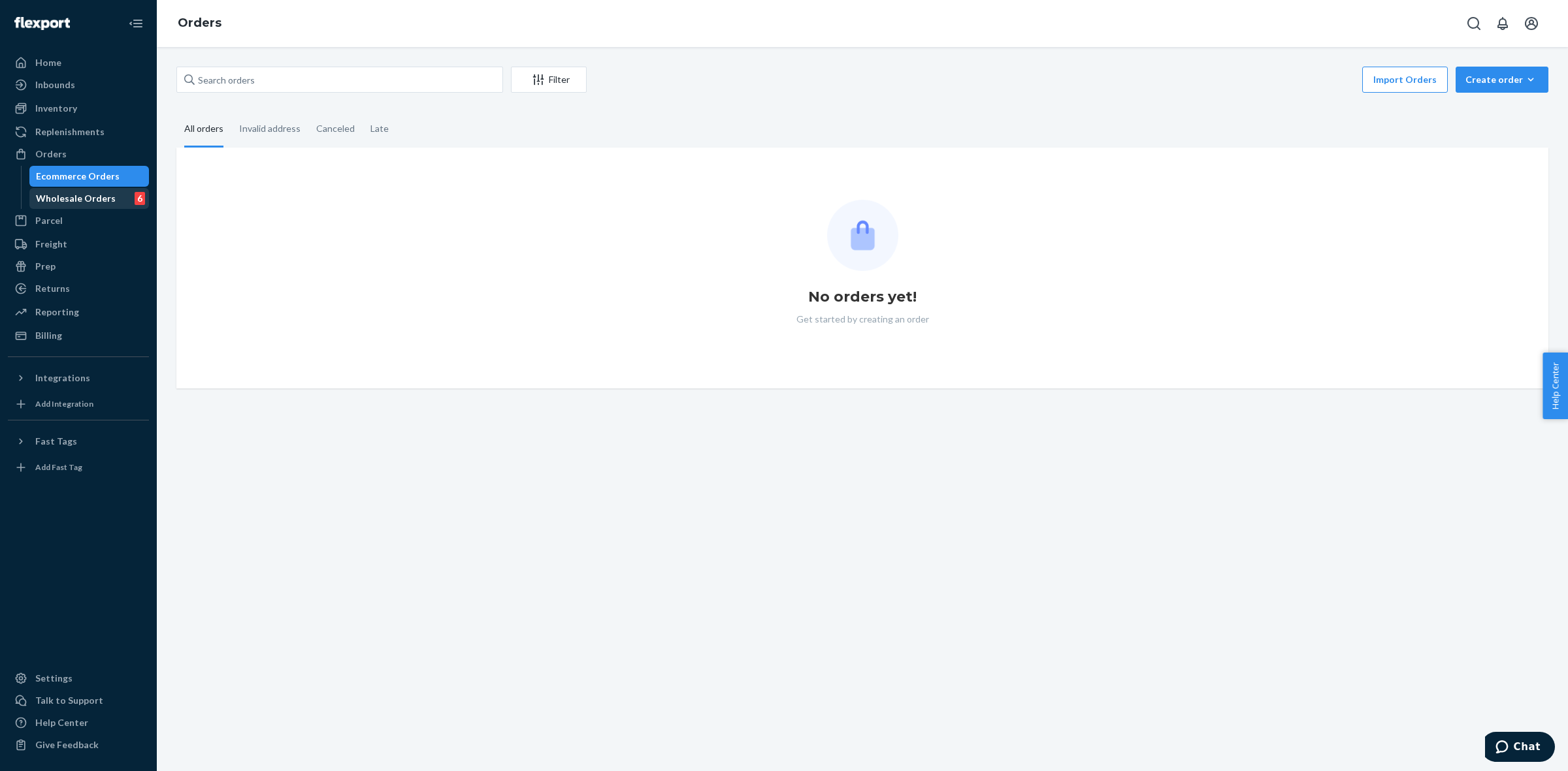
click at [82, 191] on div "Wholesale Orders 6" at bounding box center [89, 199] width 118 height 18
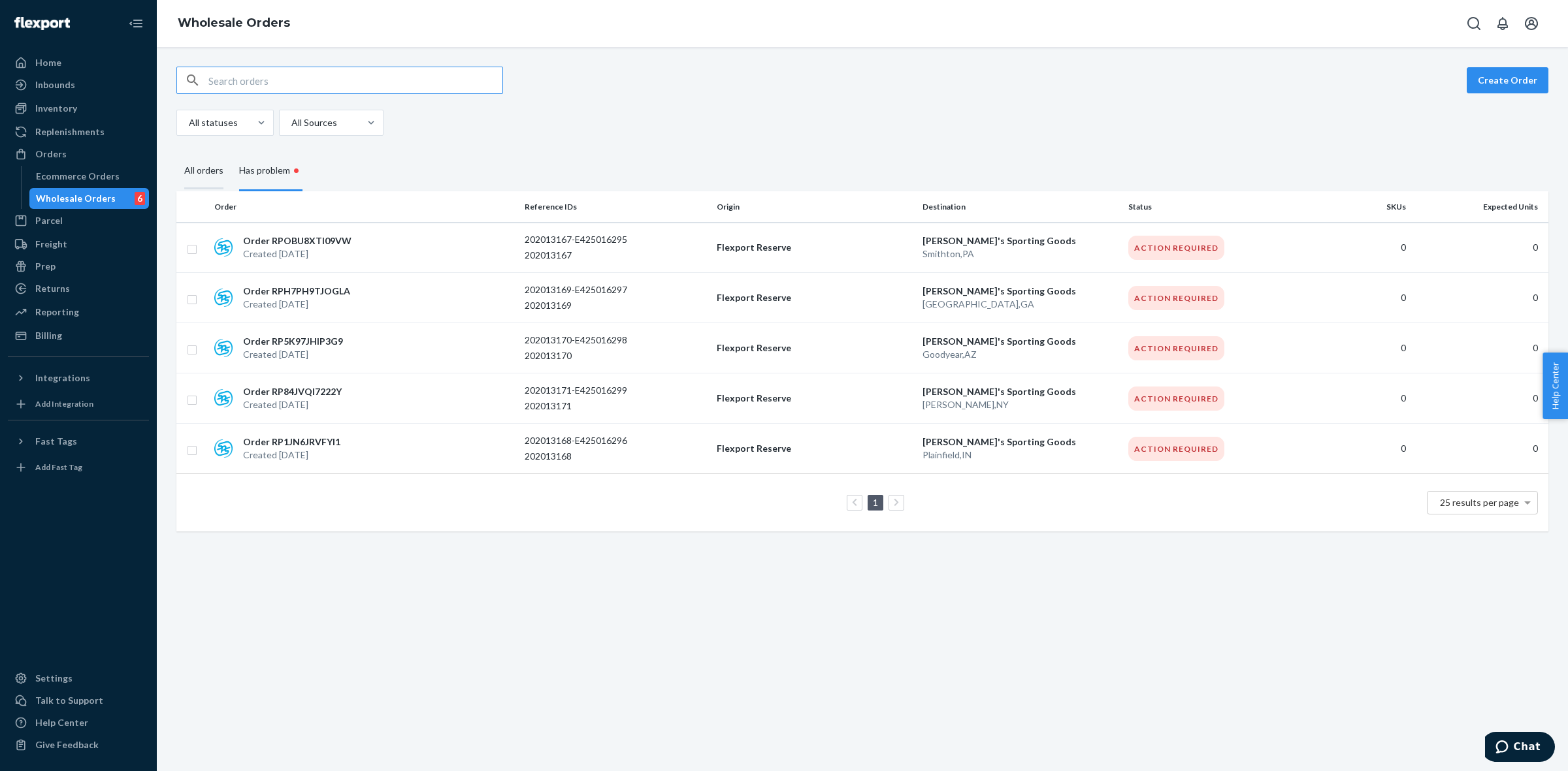
click at [219, 171] on div "All orders" at bounding box center [203, 171] width 39 height 36
click at [176, 153] on input "All orders" at bounding box center [176, 153] width 0 height 0
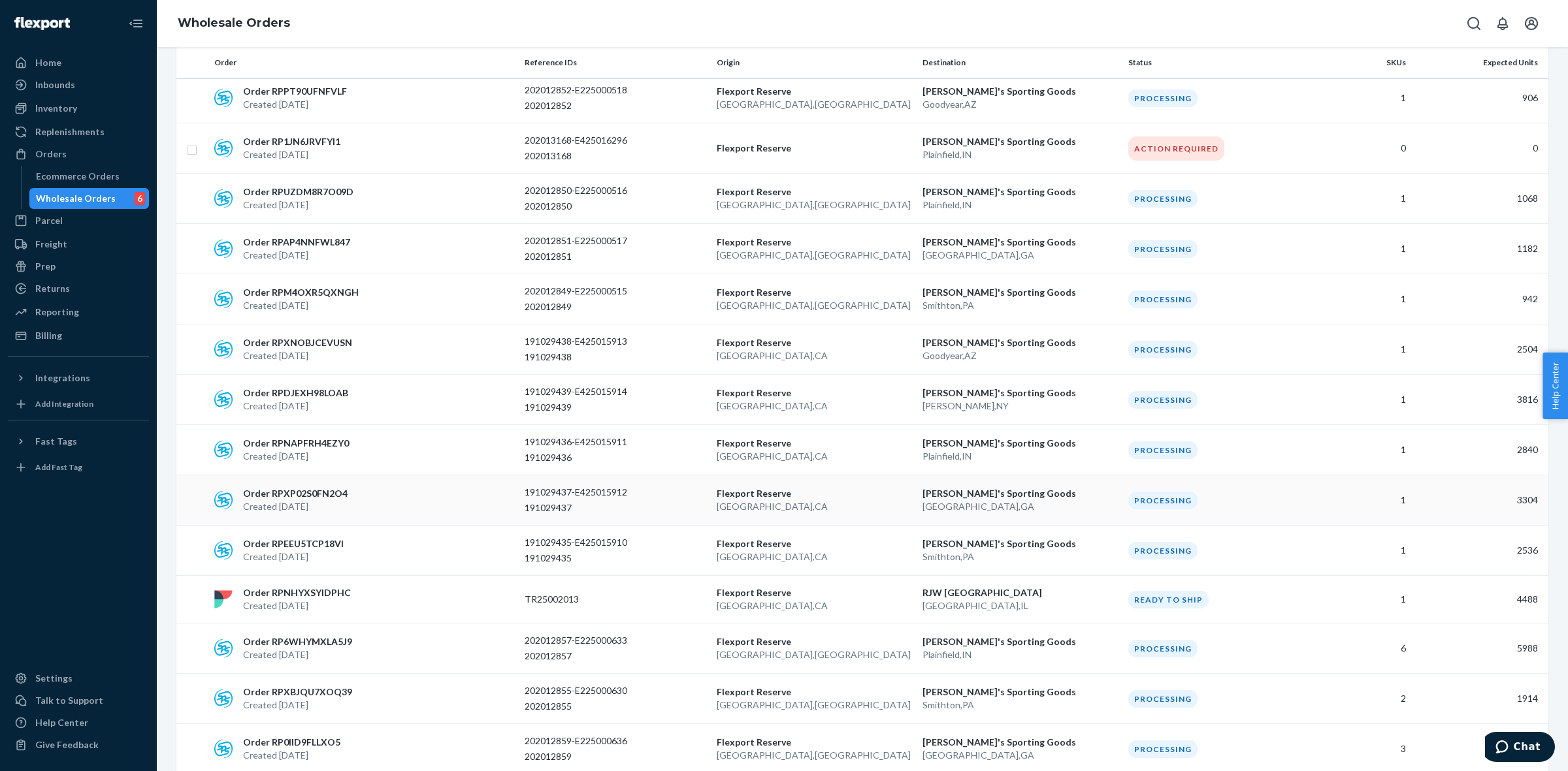
scroll to position [653, 0]
click at [736, 437] on p "Flexport Reserve" at bounding box center [814, 441] width 195 height 13
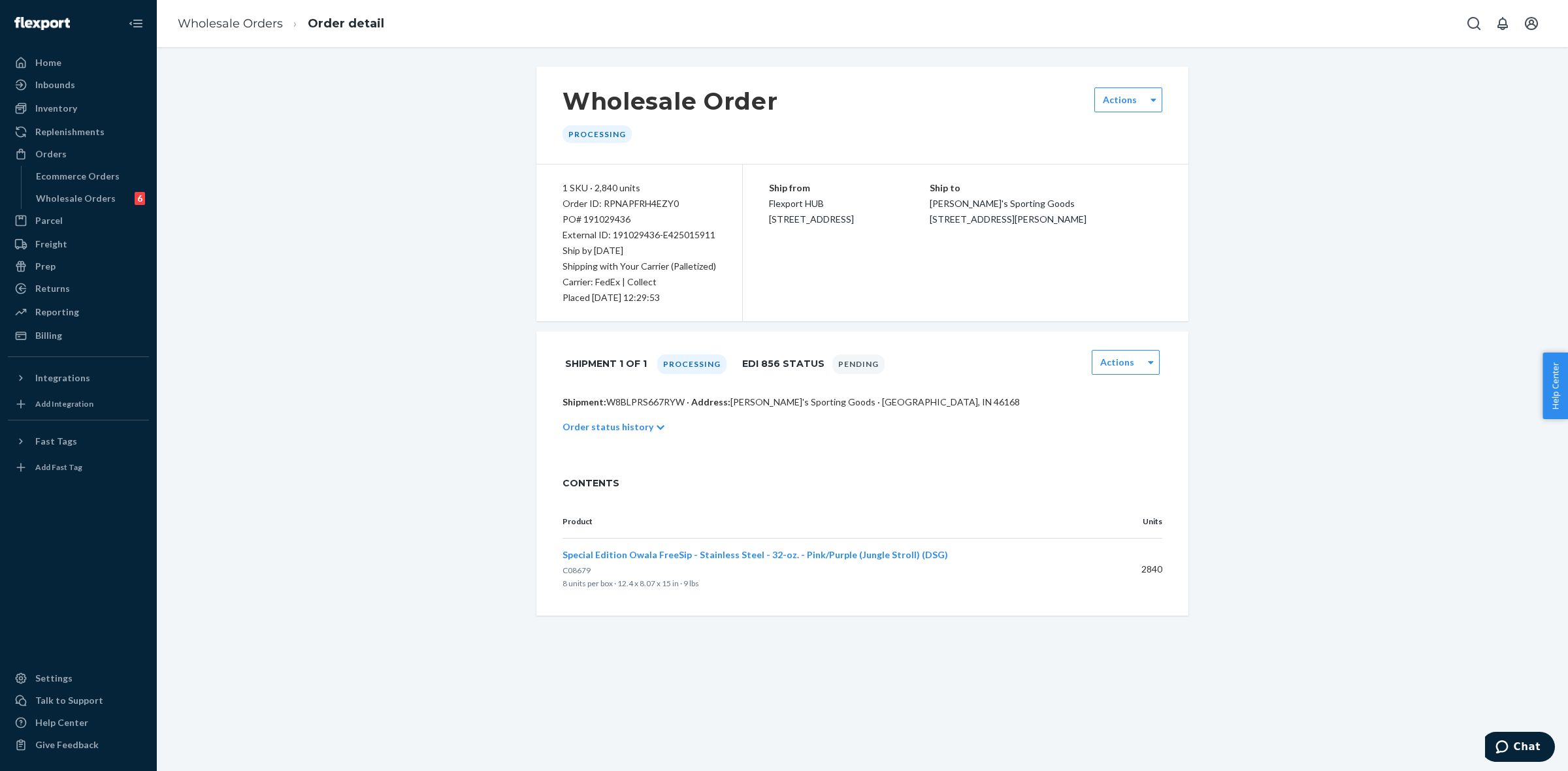
click at [625, 235] on div "External ID: 191029436-E425015911" at bounding box center [639, 235] width 153 height 15
copy div "191029436"
drag, startPoint x: 116, startPoint y: 191, endPoint x: 115, endPoint y: 197, distance: 6.1
click at [116, 191] on div "Wholesale Orders 6" at bounding box center [89, 199] width 118 height 18
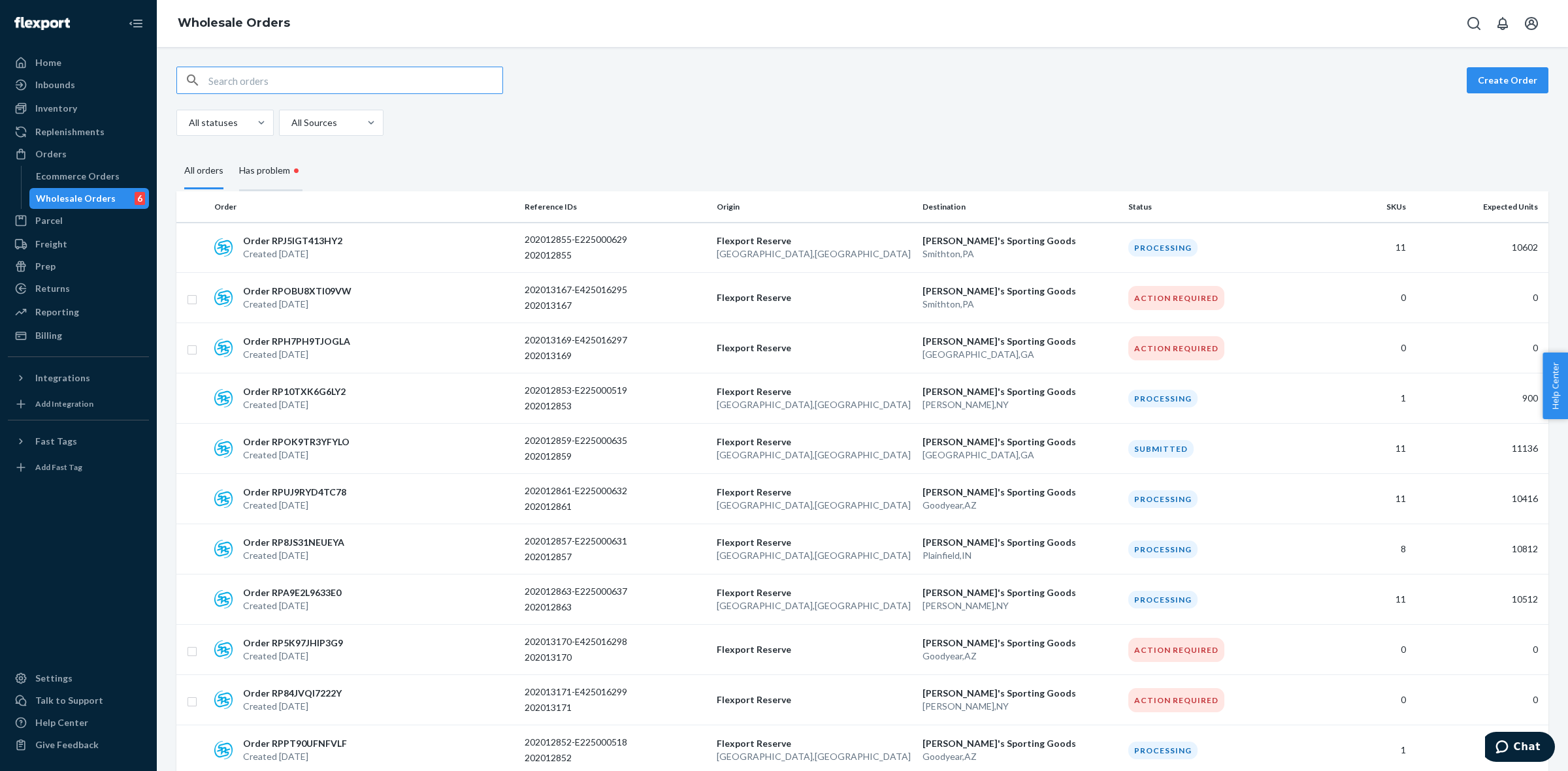
click at [279, 180] on div "Has problem •" at bounding box center [270, 172] width 63 height 40
click at [231, 152] on input "Has problem •" at bounding box center [231, 152] width 0 height 0
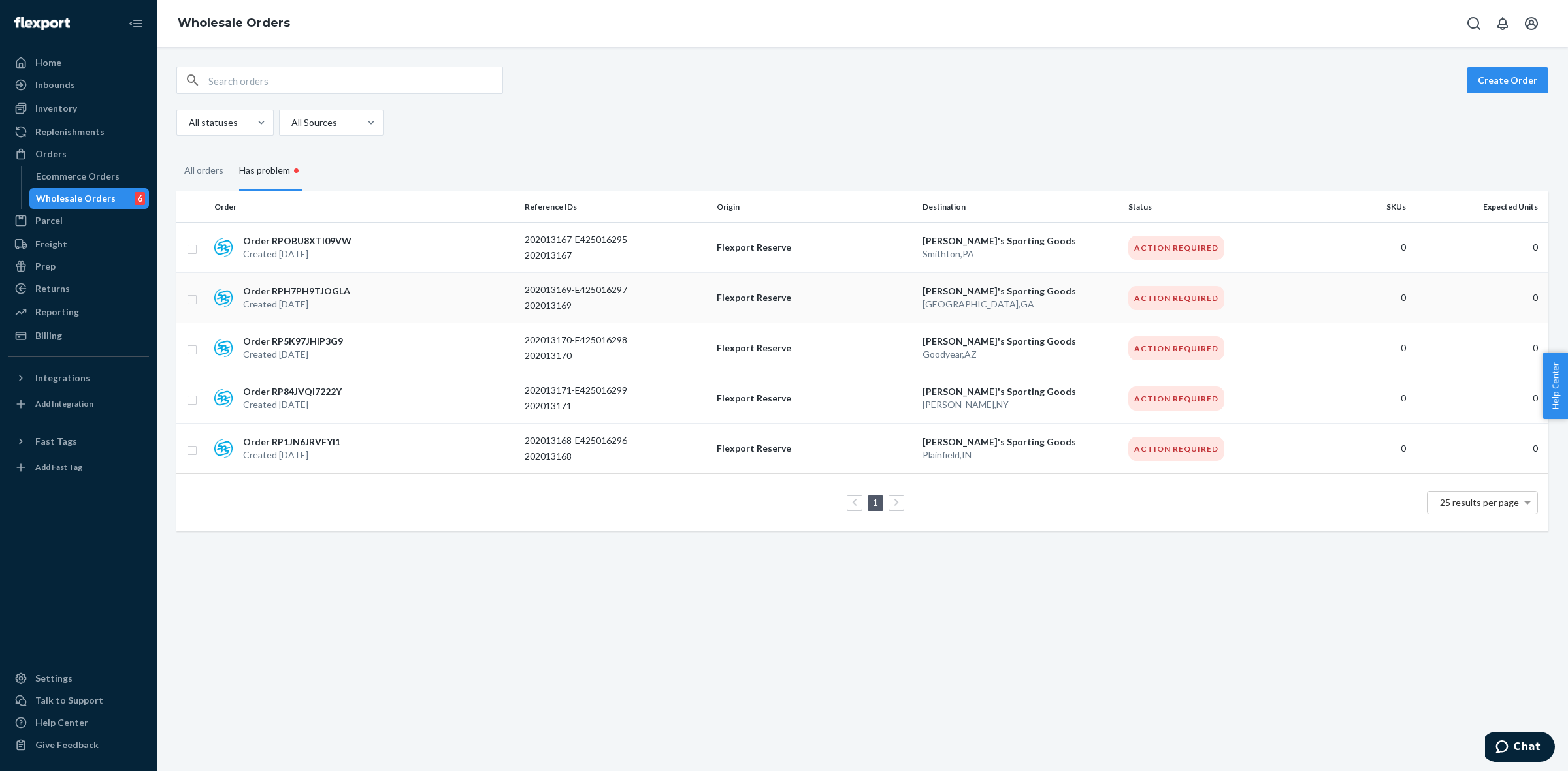
click at [404, 307] on div "Order RPH7PH9TJOGLA Created [DATE]" at bounding box center [364, 298] width 311 height 26
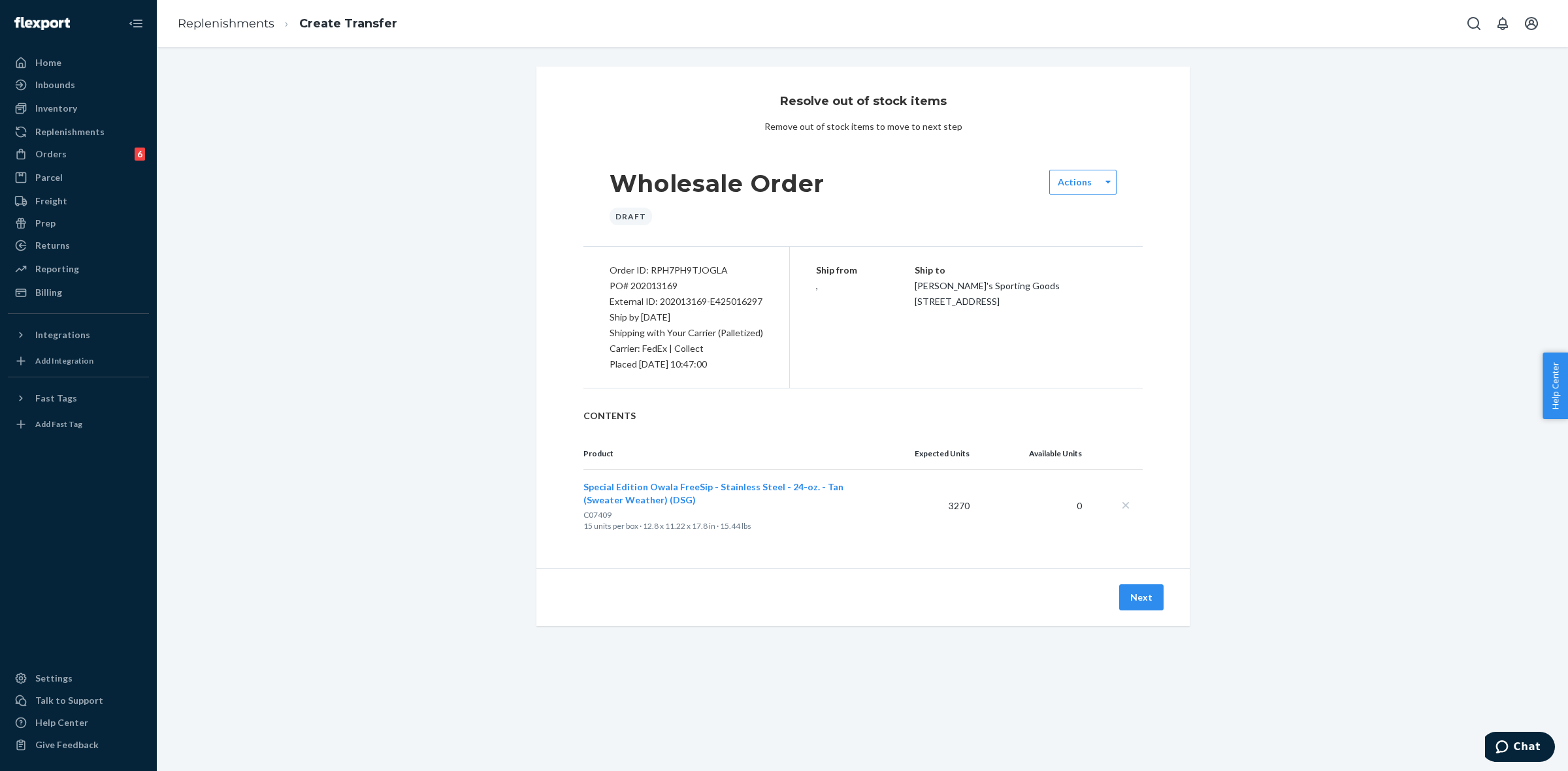
click at [684, 302] on div "External ID: 202013169-E425016297" at bounding box center [686, 302] width 153 height 15
copy div "202013169"
drag, startPoint x: 106, startPoint y: 151, endPoint x: 99, endPoint y: 157, distance: 9.2
click at [106, 151] on div "Orders 6" at bounding box center [79, 154] width 139 height 18
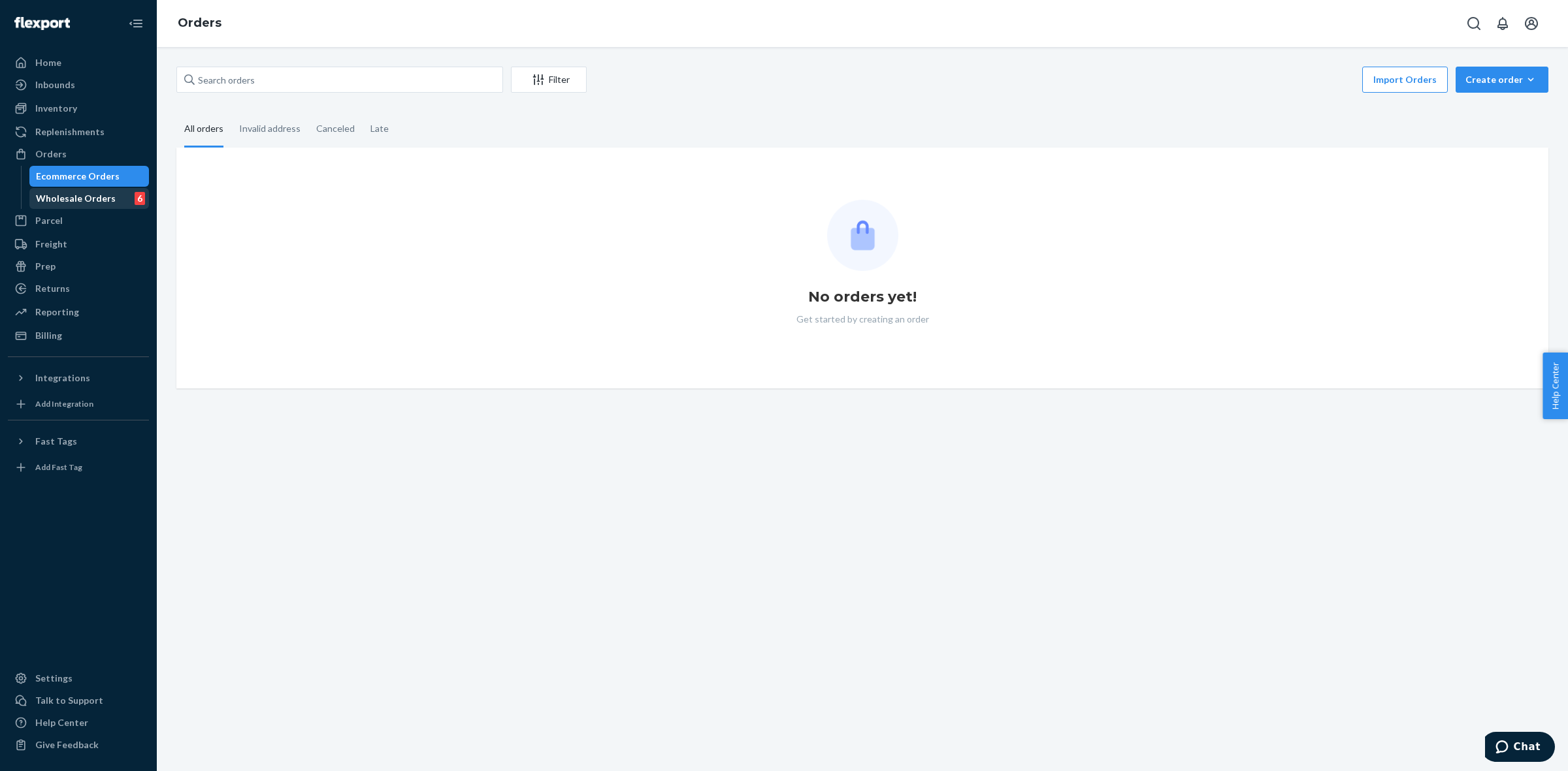
click at [96, 199] on div "Wholesale Orders" at bounding box center [76, 198] width 79 height 13
